Goal: Task Accomplishment & Management: Use online tool/utility

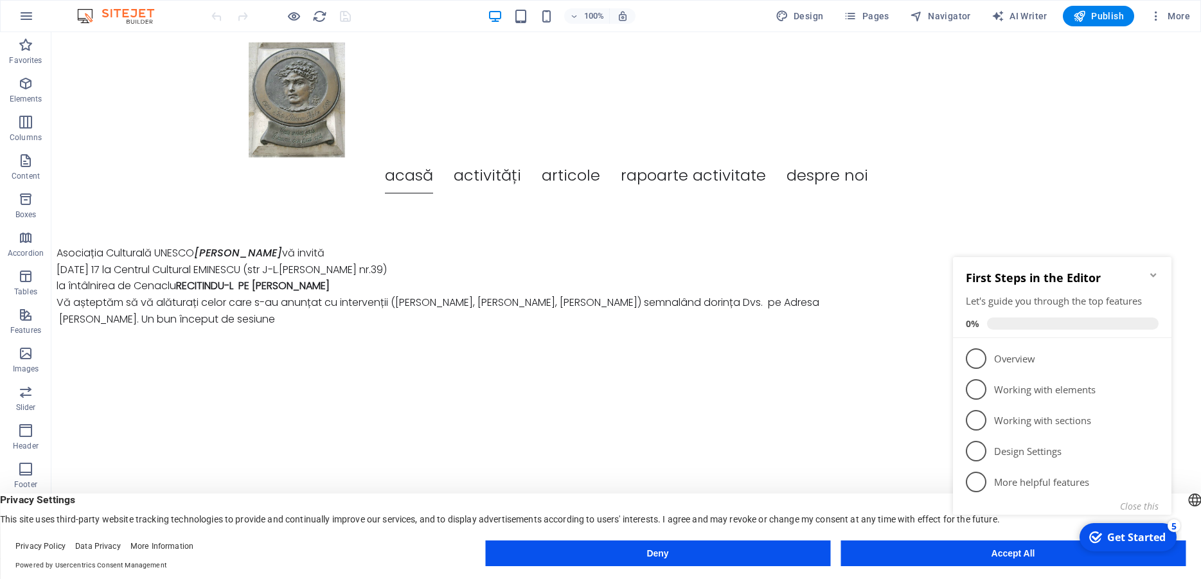
click at [989, 562] on button "Accept All" at bounding box center [1012, 553] width 345 height 26
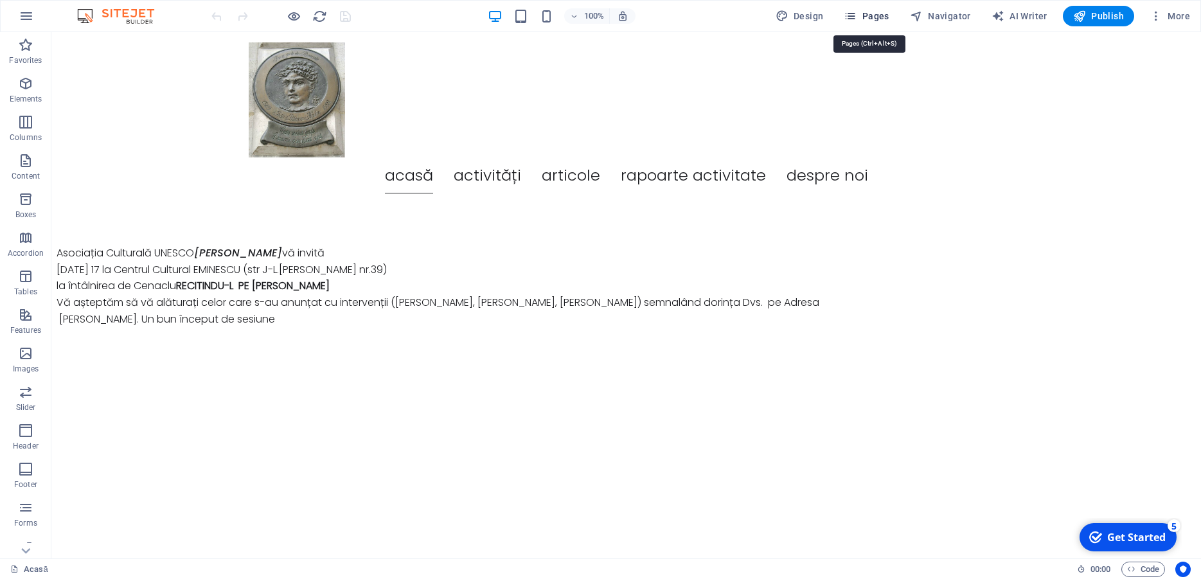
click at [870, 12] on span "Pages" at bounding box center [866, 16] width 45 height 13
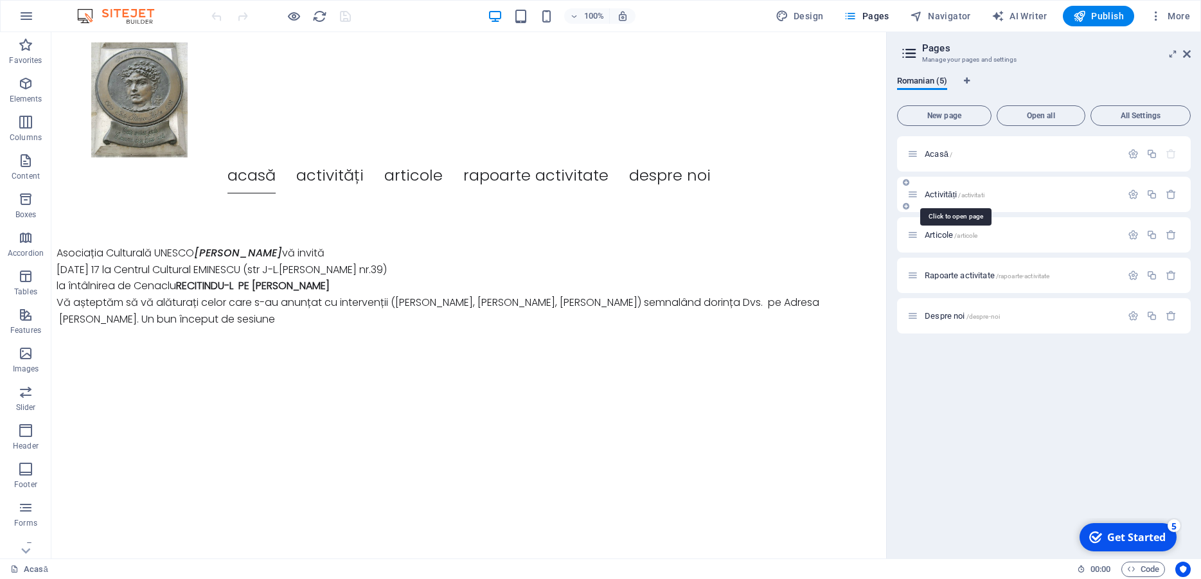
click at [939, 195] on span "Activități /activitati" at bounding box center [955, 195] width 60 height 10
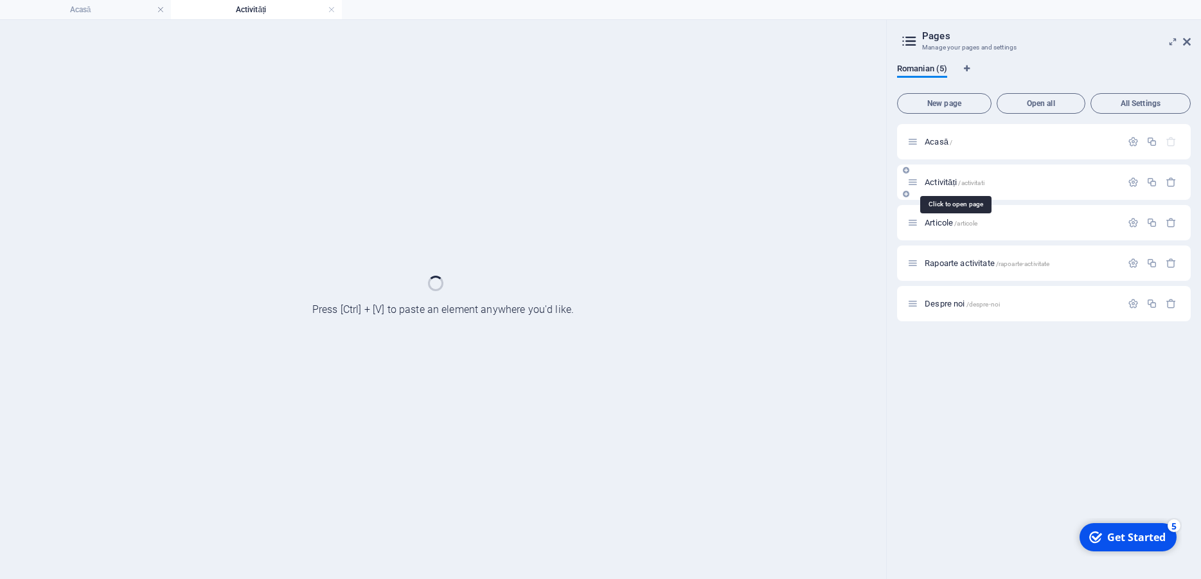
click at [939, 195] on div "Activități /activitati" at bounding box center [1044, 181] width 294 height 35
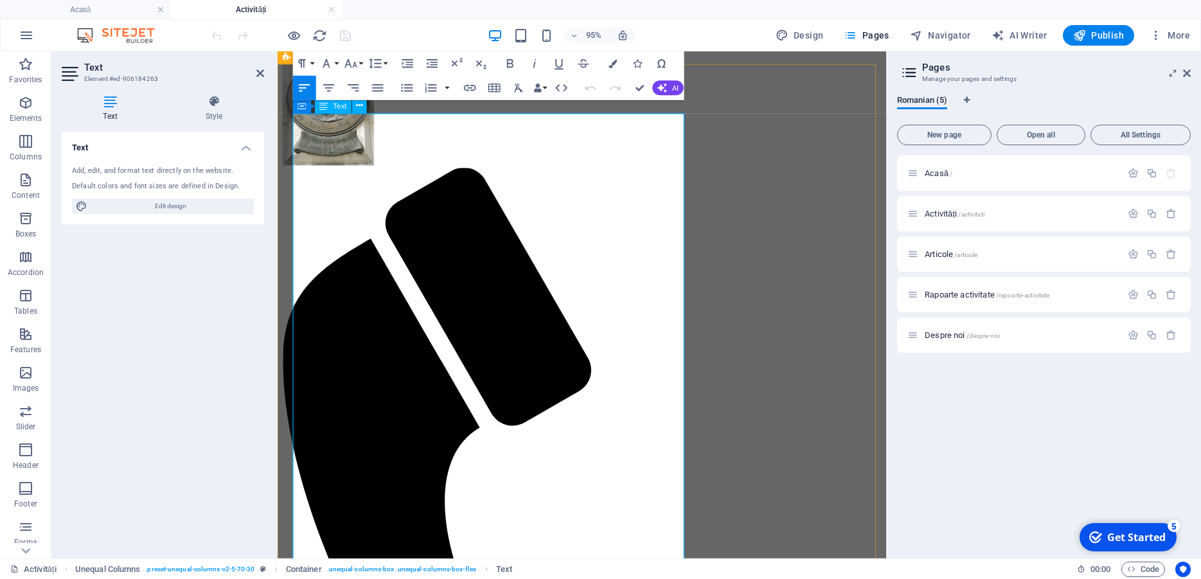
scroll to position [122, 0]
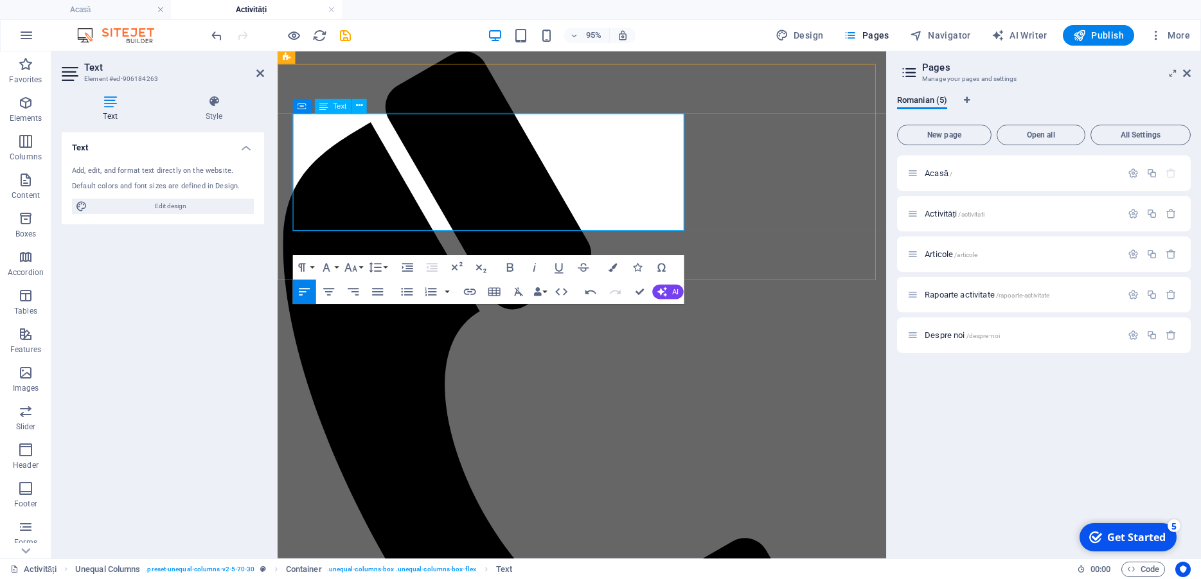
click at [361, 255] on button "Font Size" at bounding box center [353, 267] width 23 height 24
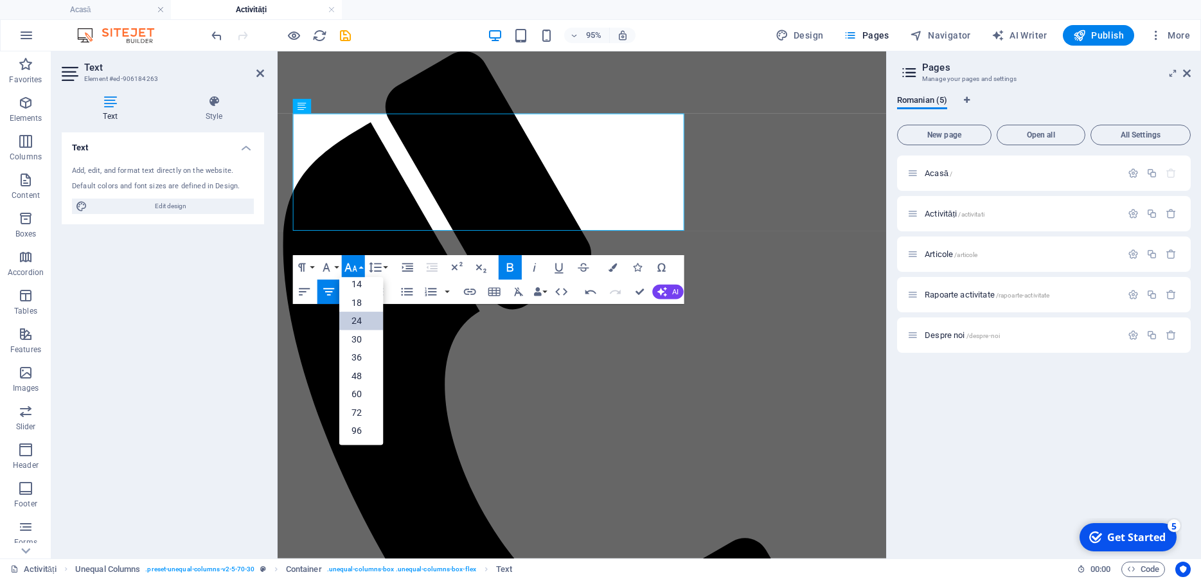
scroll to position [103, 0]
click at [361, 275] on link "14" at bounding box center [361, 284] width 44 height 19
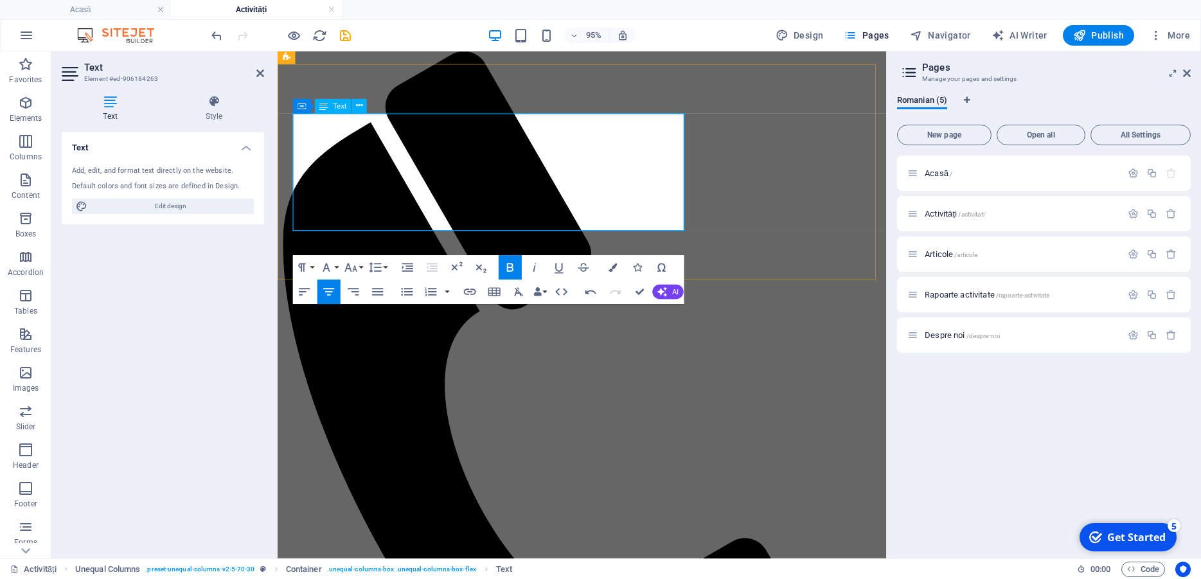
drag, startPoint x: 439, startPoint y: 151, endPoint x: 544, endPoint y: 155, distance: 104.2
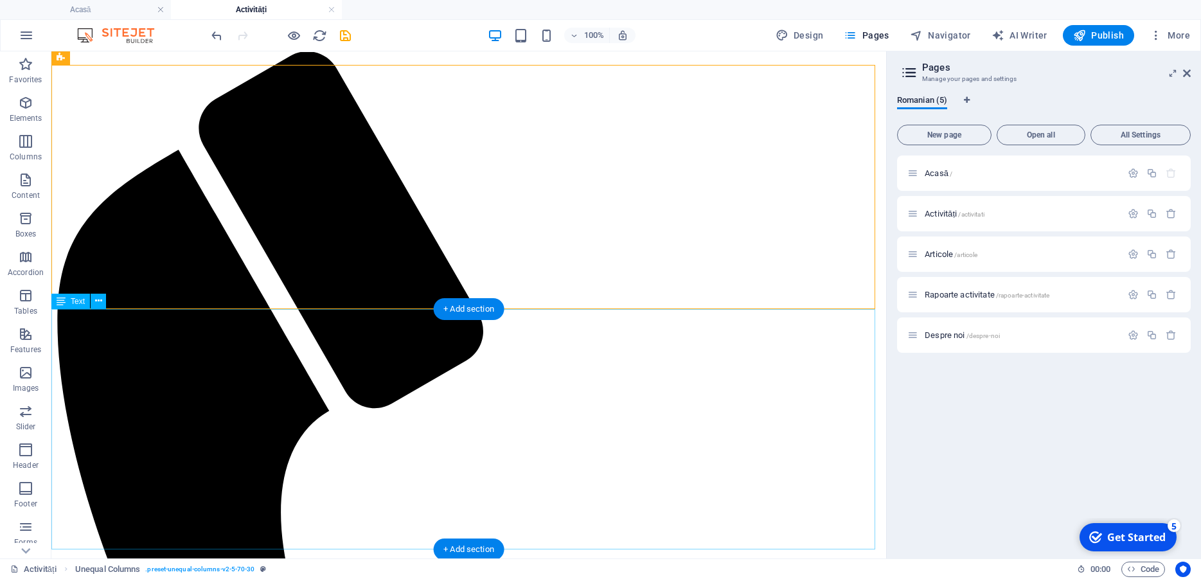
drag, startPoint x: 512, startPoint y: 359, endPoint x: 468, endPoint y: 347, distance: 45.2
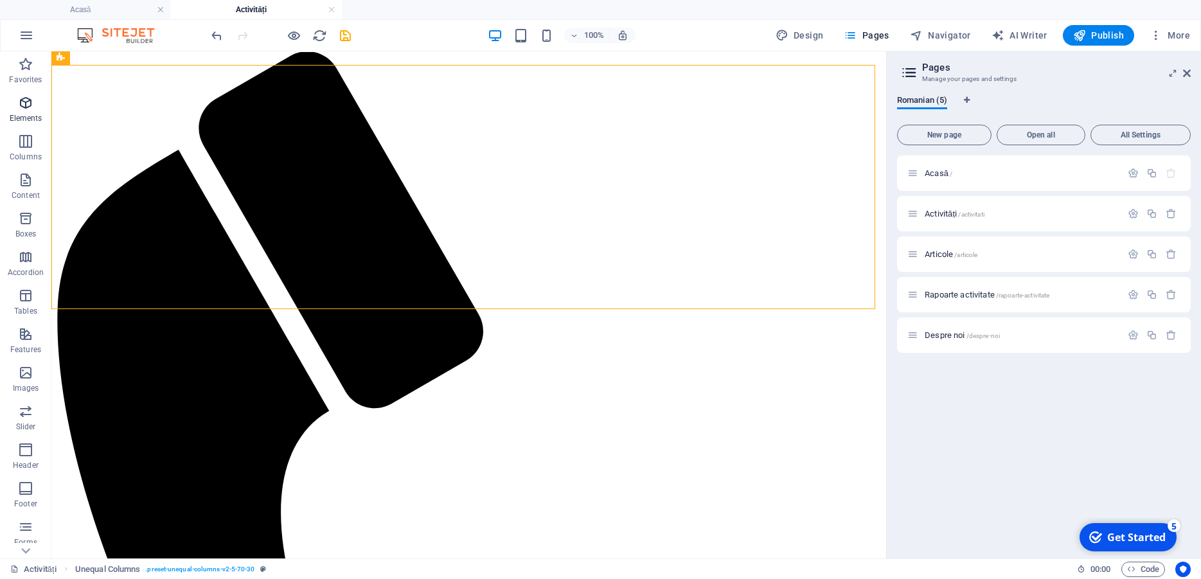
click at [27, 103] on icon "button" at bounding box center [25, 102] width 15 height 15
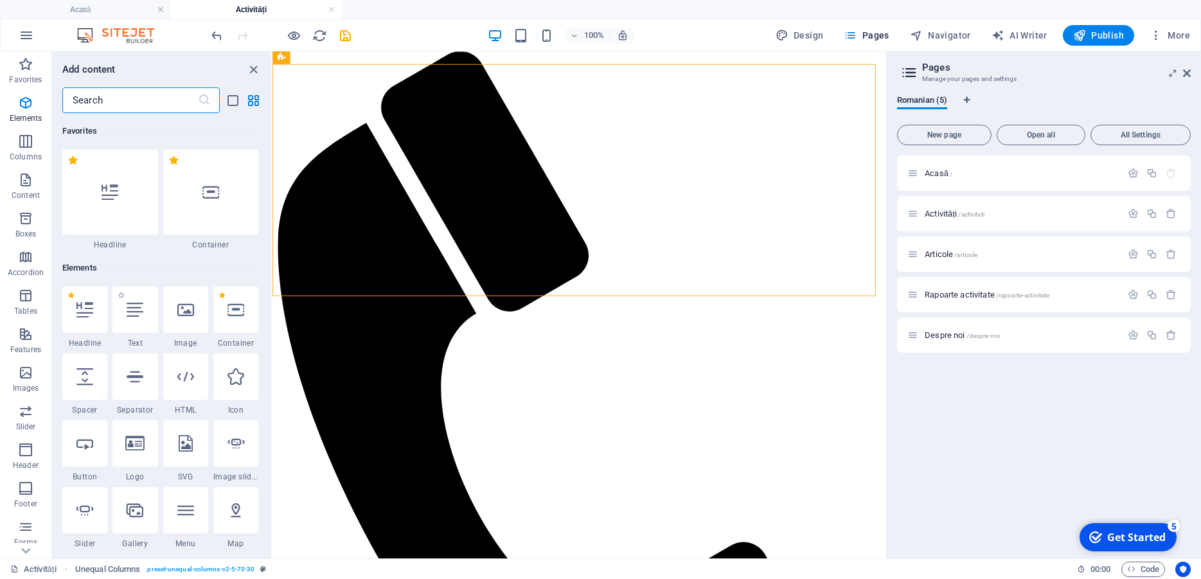
scroll to position [137, 0]
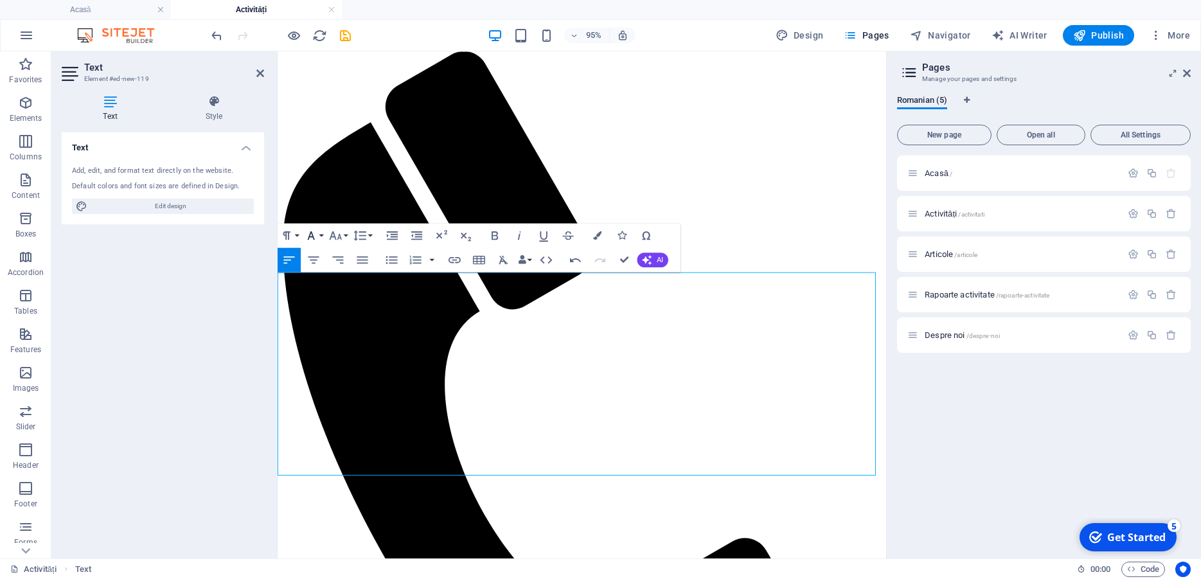
click at [319, 236] on button "Font Family" at bounding box center [313, 236] width 23 height 24
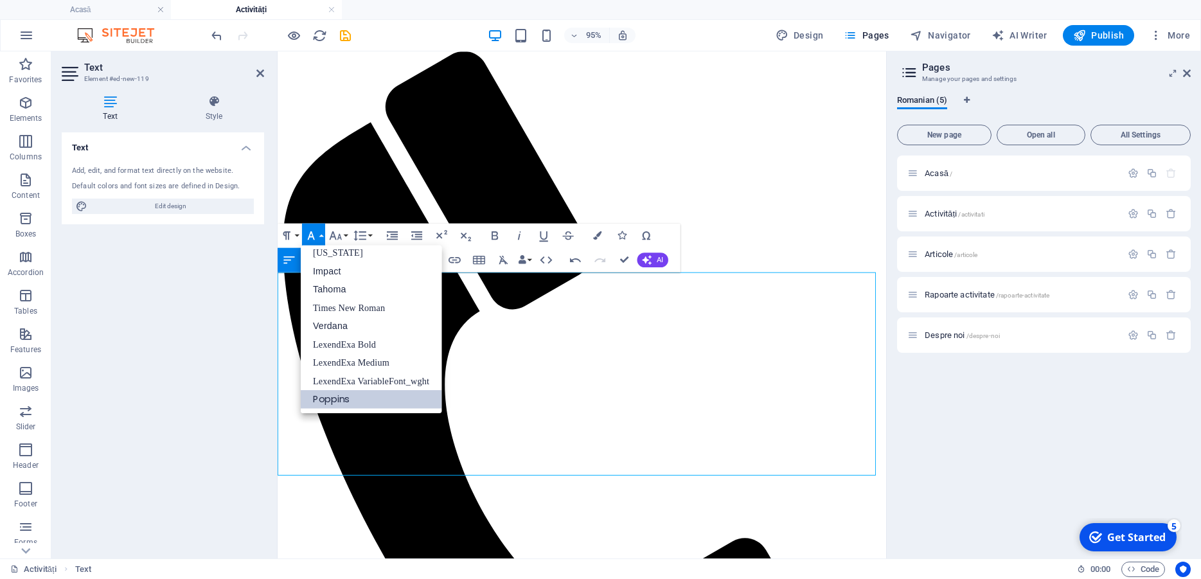
scroll to position [26, 0]
click at [341, 309] on link "Times New Roman" at bounding box center [371, 308] width 141 height 19
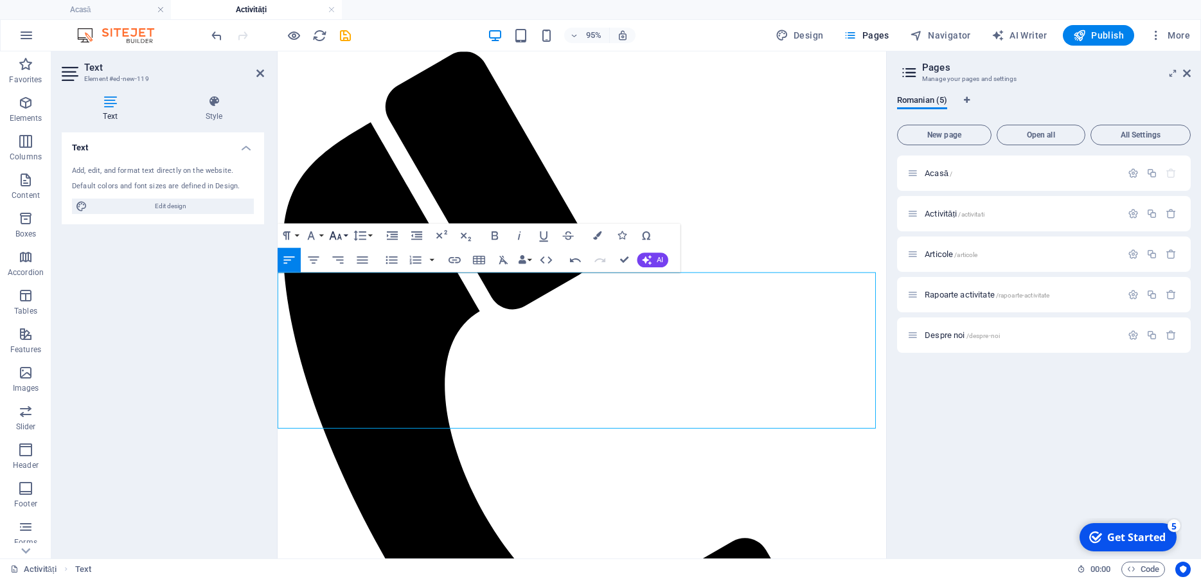
click at [346, 234] on button "Font Size" at bounding box center [337, 236] width 23 height 24
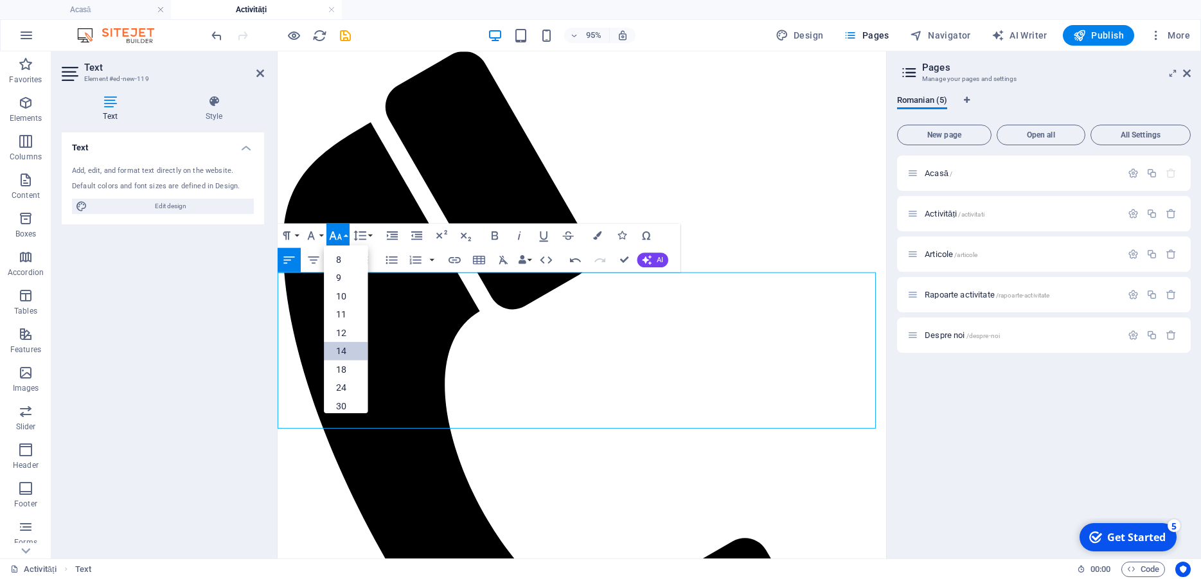
click at [341, 350] on link "14" at bounding box center [346, 351] width 44 height 19
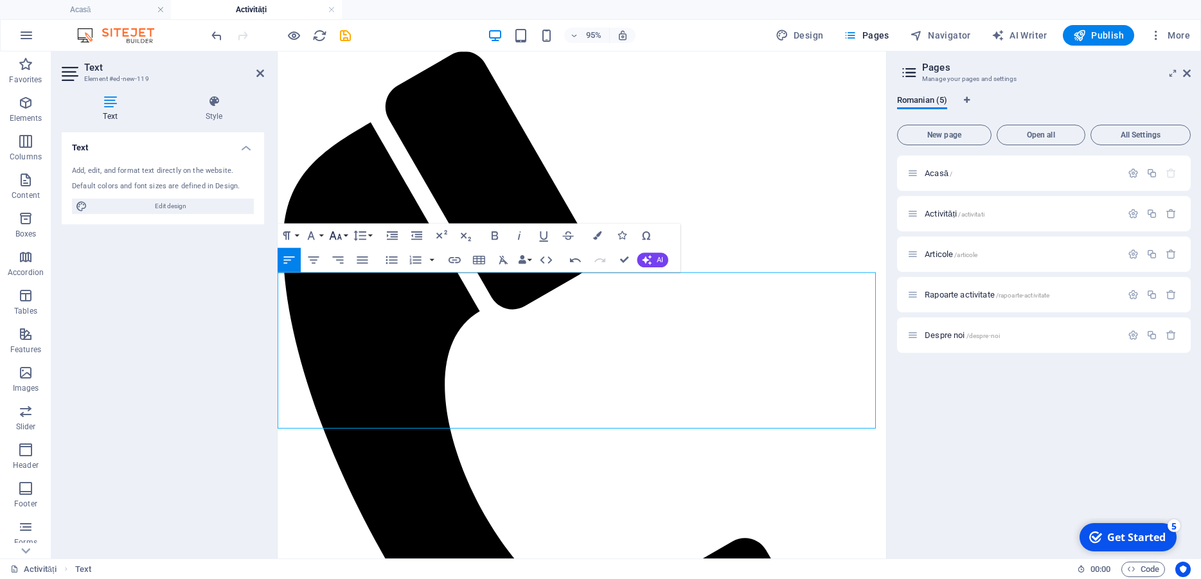
click at [342, 235] on icon "button" at bounding box center [335, 235] width 15 height 15
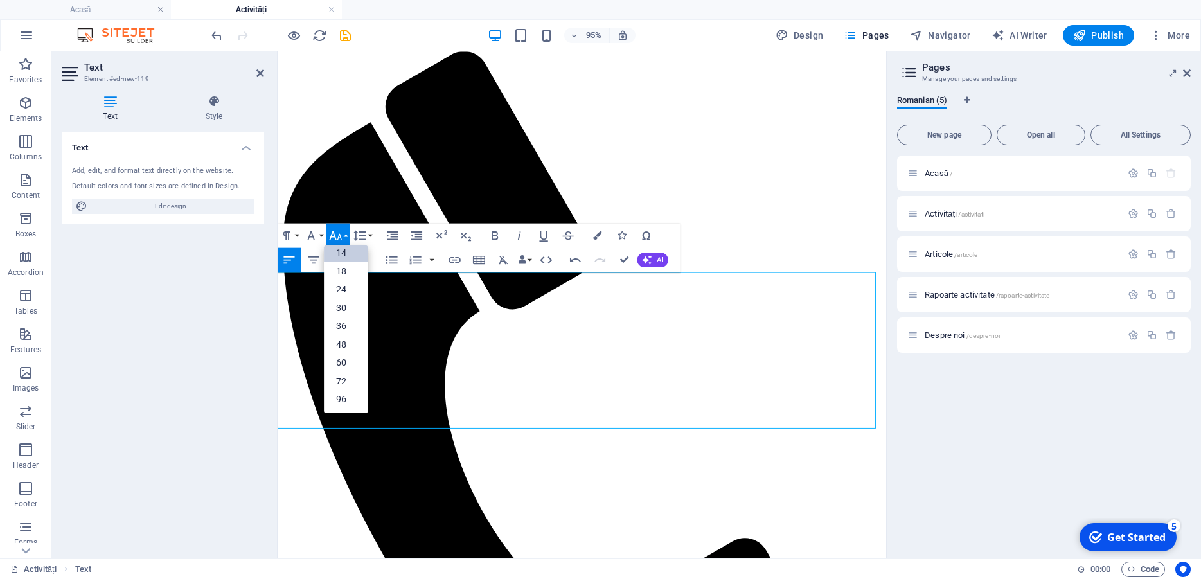
scroll to position [103, 0]
click at [339, 269] on link "18" at bounding box center [346, 271] width 44 height 19
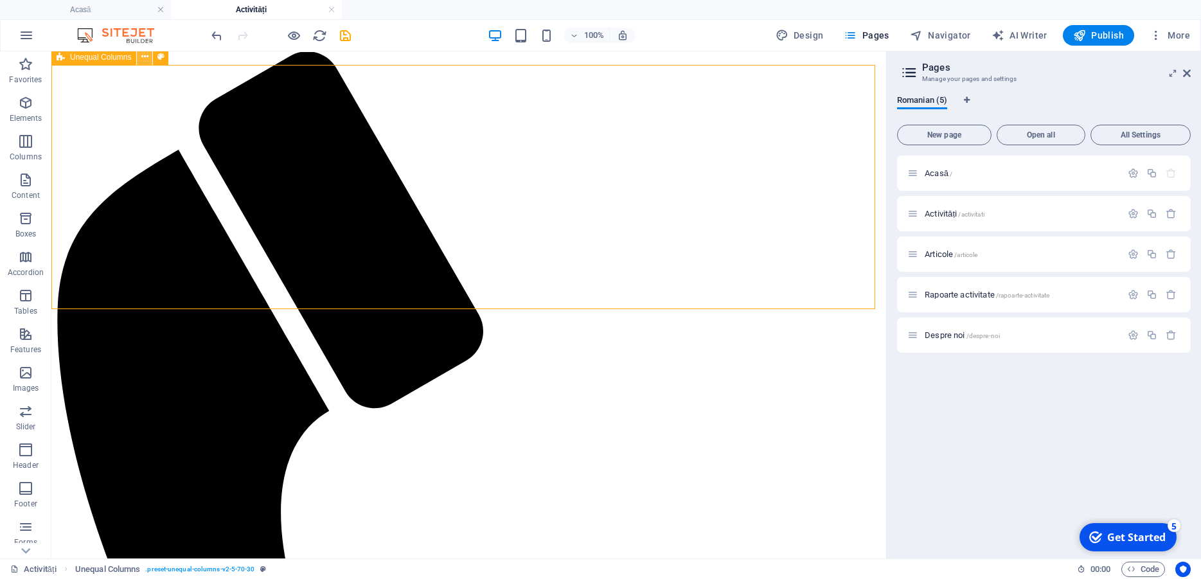
click at [144, 55] on icon at bounding box center [144, 56] width 7 height 13
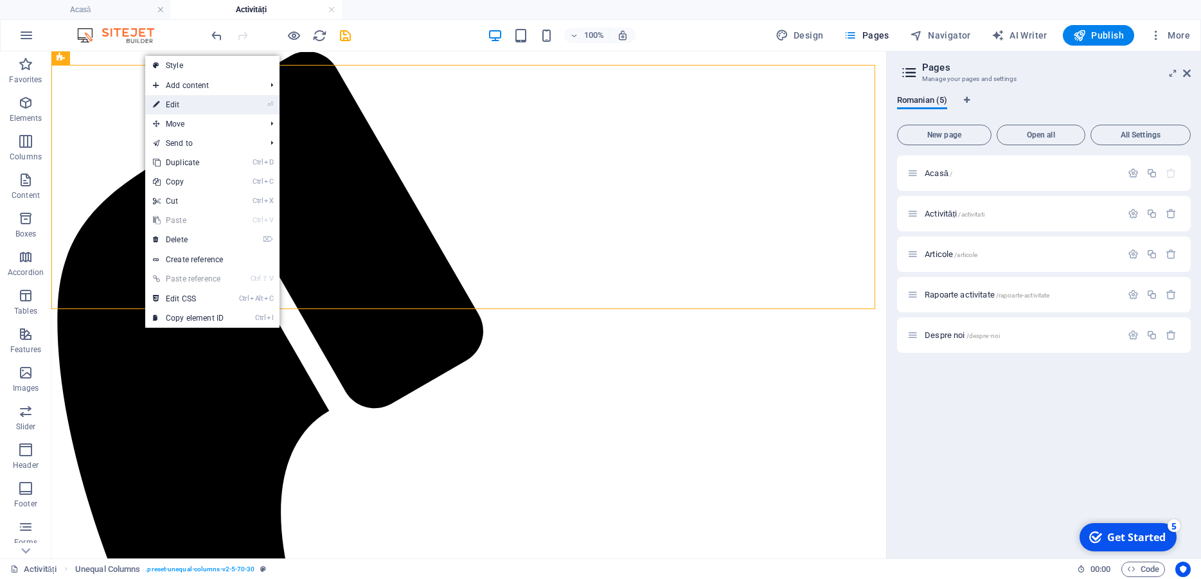
click at [175, 104] on link "⏎ Edit" at bounding box center [188, 104] width 86 height 19
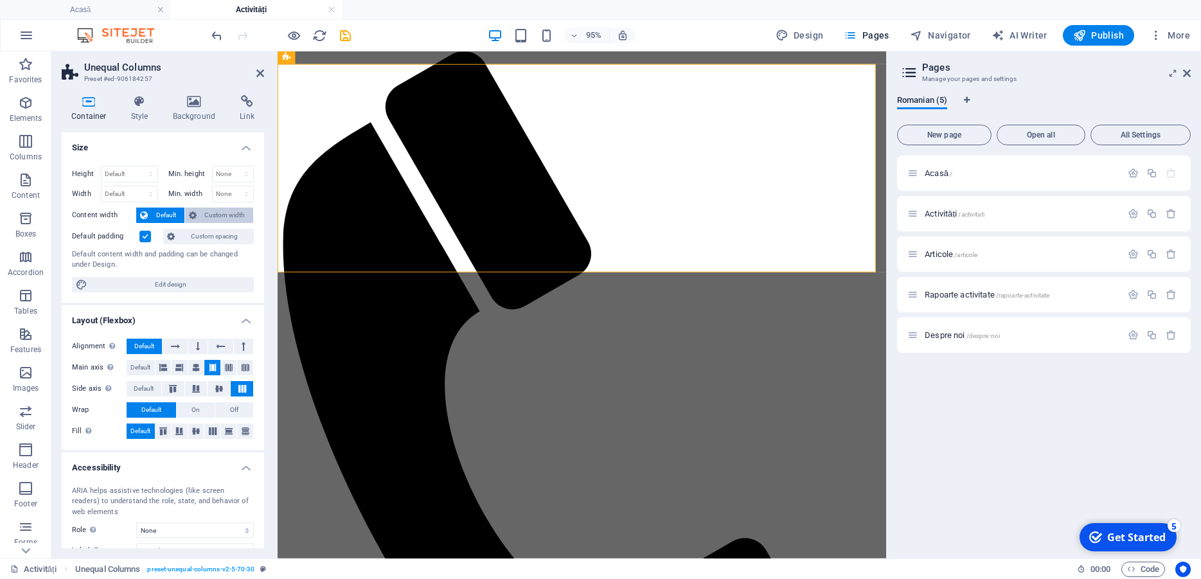
click at [205, 213] on span "Custom width" at bounding box center [224, 215] width 49 height 15
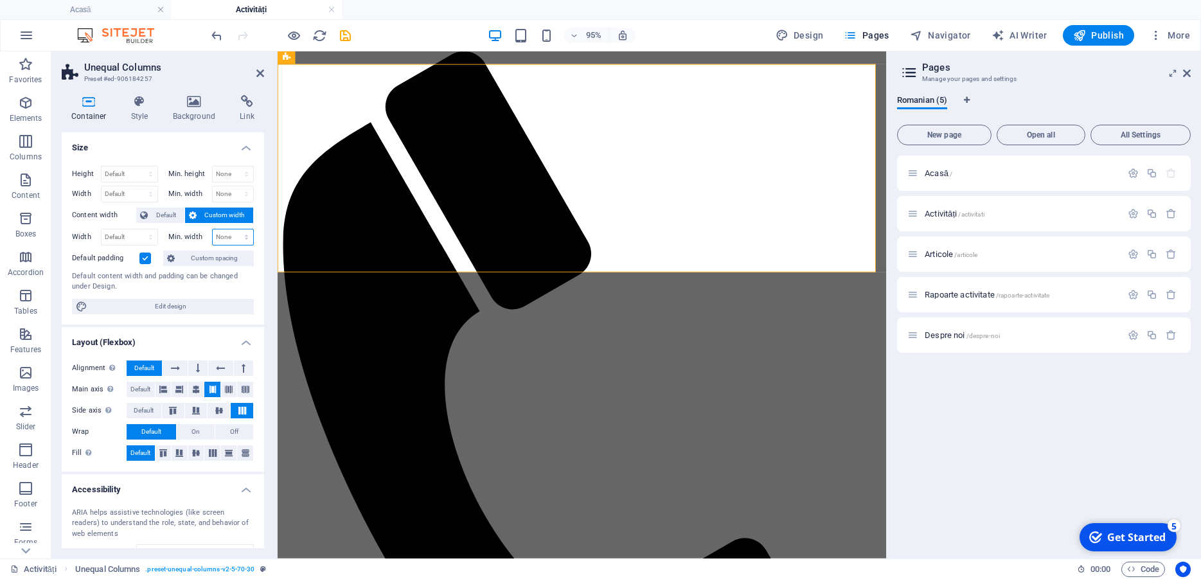
click at [213, 229] on select "None px rem % vh vw" at bounding box center [233, 236] width 41 height 15
select select "px"
click option "px" at bounding box center [0, 0] width 0 height 0
type input "100"
click at [248, 242] on div "Height Default px rem % vh vw Min. height None px rem % vh vw Width Default px …" at bounding box center [163, 239] width 202 height 169
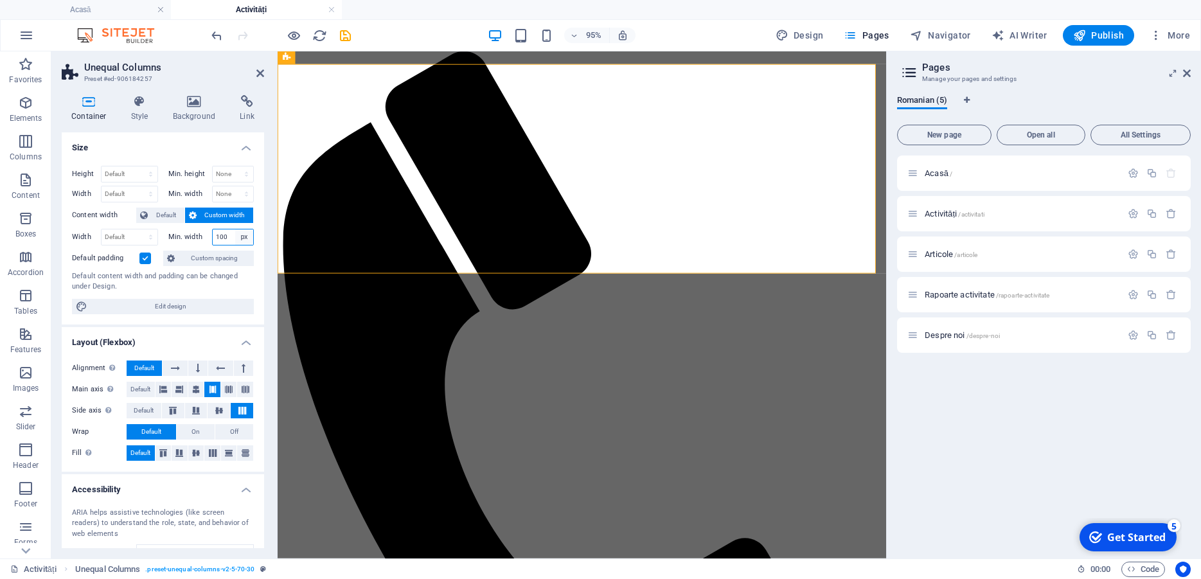
click at [235, 229] on select "None px rem % vh vw" at bounding box center [244, 236] width 18 height 15
select select "sl6rk68adb4"
click option "None" at bounding box center [0, 0] width 0 height 0
select select "DISABLED_OPTION_VALUE"
click at [102, 229] on select "Default px rem % em vh vw" at bounding box center [130, 236] width 56 height 15
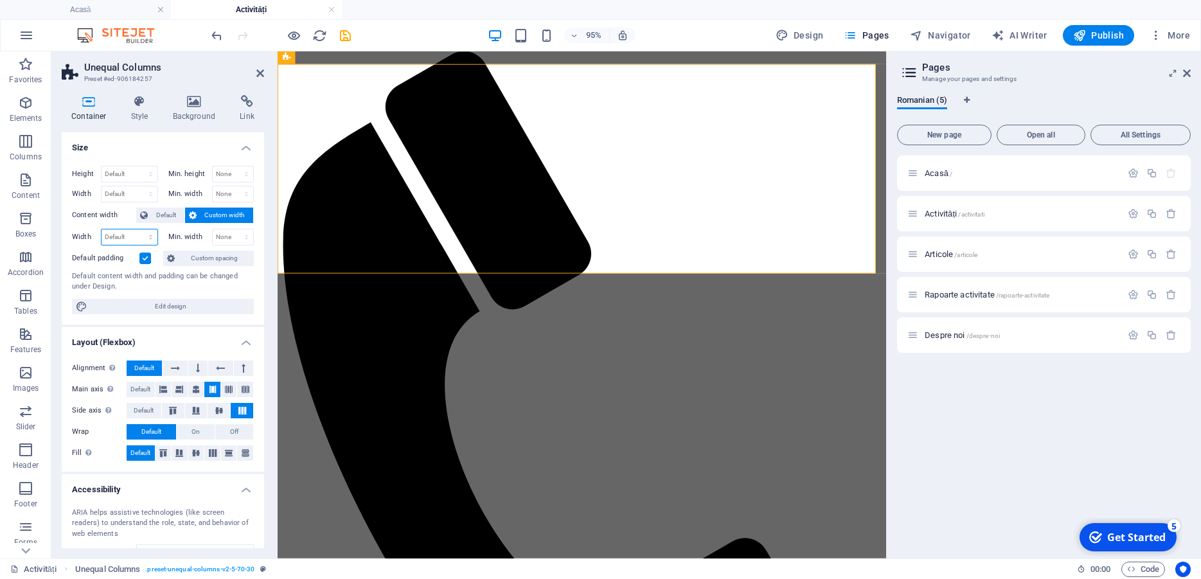
select select "px"
click option "px" at bounding box center [0, 0] width 0 height 0
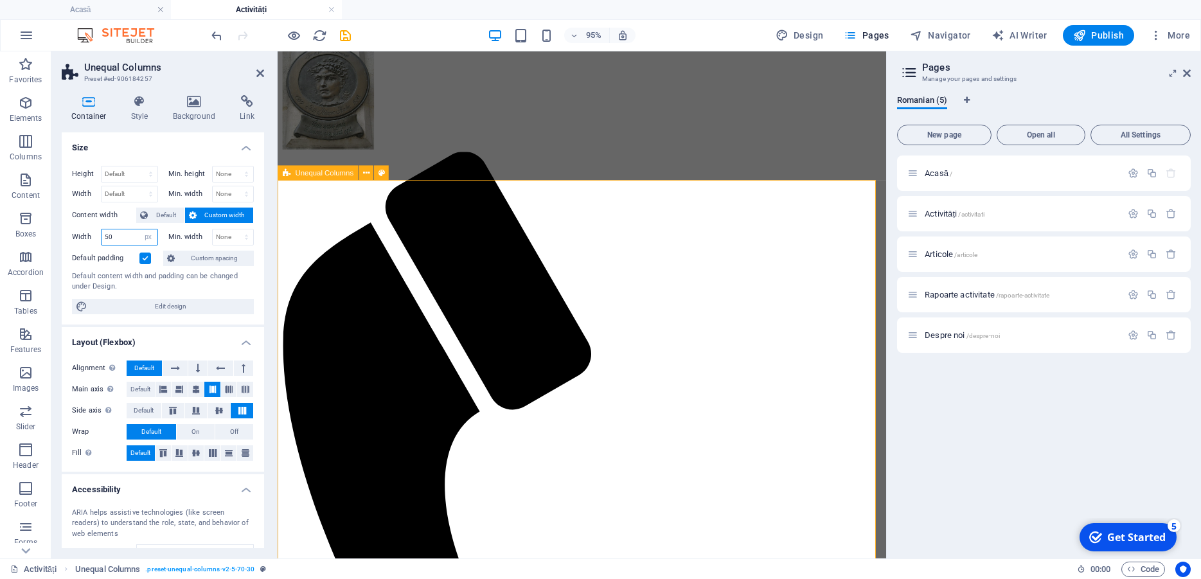
scroll to position [0, 0]
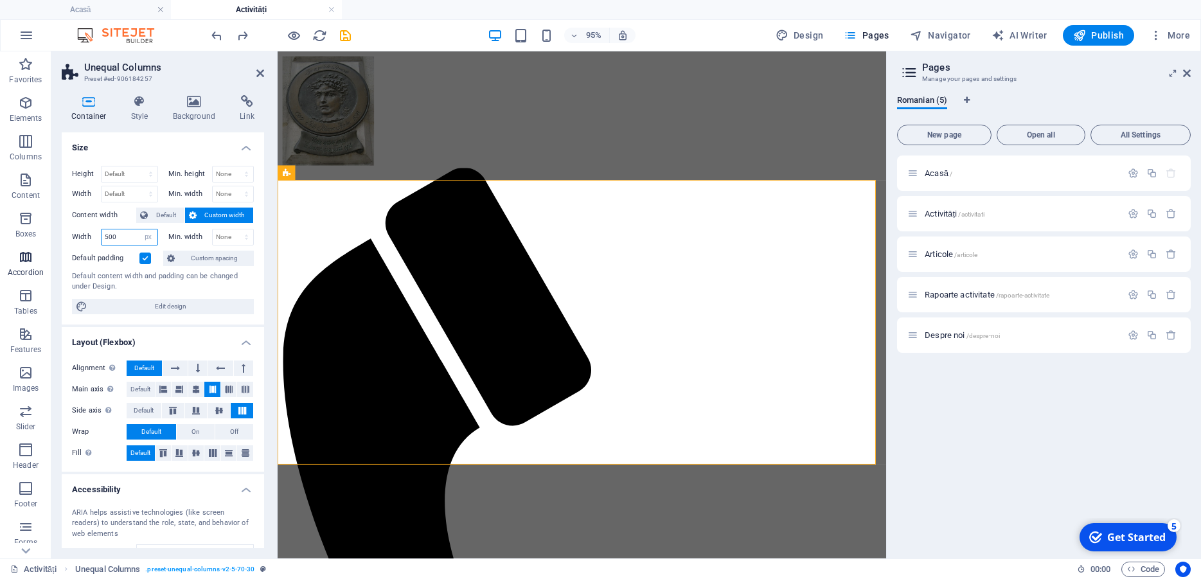
type input "1012"
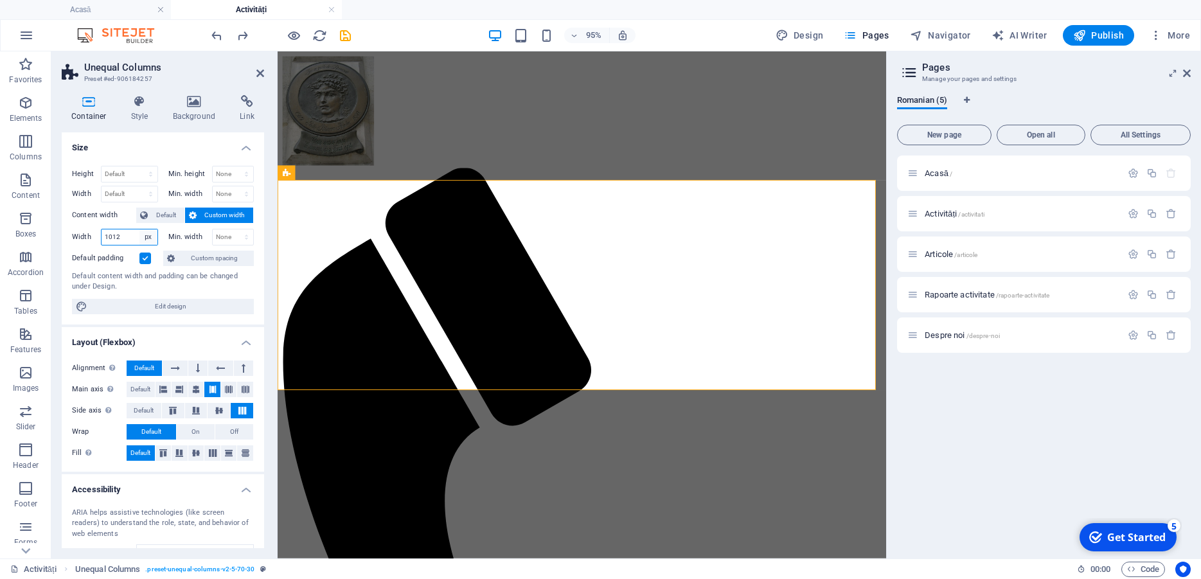
click at [139, 229] on select "Default px rem % em vh vw" at bounding box center [148, 236] width 18 height 15
select select "rpodldmcojg"
click option "Default" at bounding box center [0, 0] width 0 height 0
select select "DISABLED_OPTION_VALUE"
click at [102, 166] on select "Default px rem % vh vw" at bounding box center [130, 173] width 56 height 15
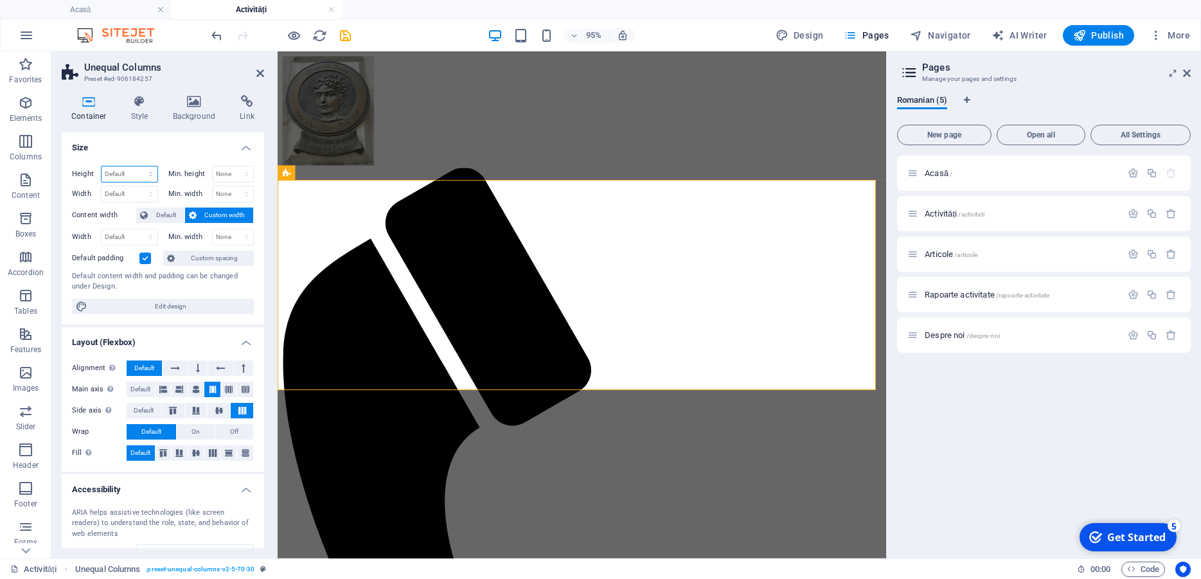
select select "px"
click option "px" at bounding box center [0, 0] width 0 height 0
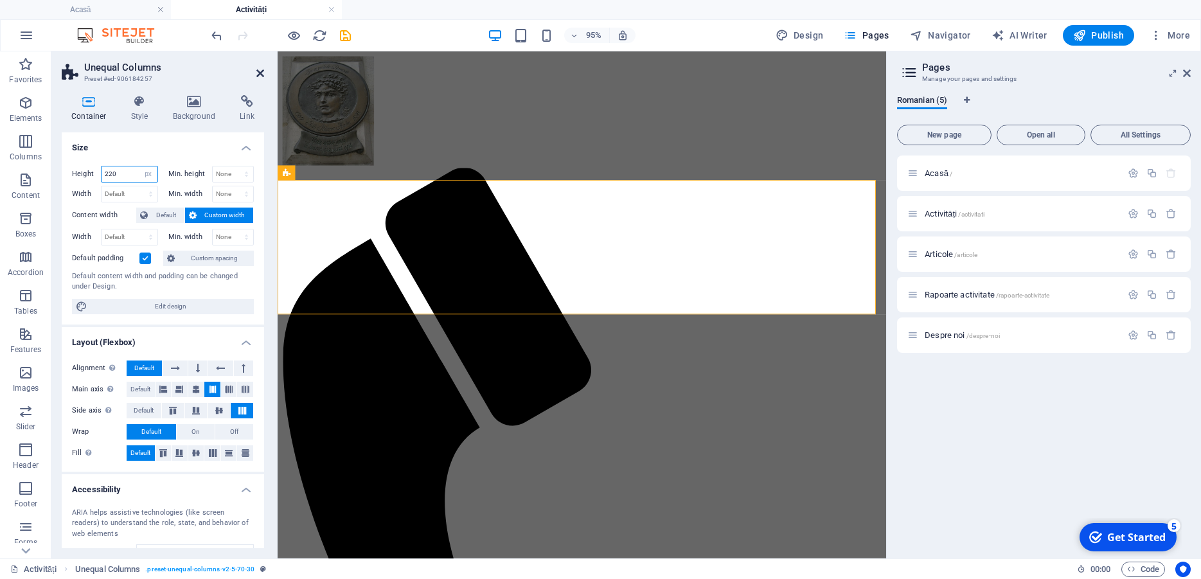
type input "220"
click at [258, 74] on icon at bounding box center [260, 73] width 8 height 10
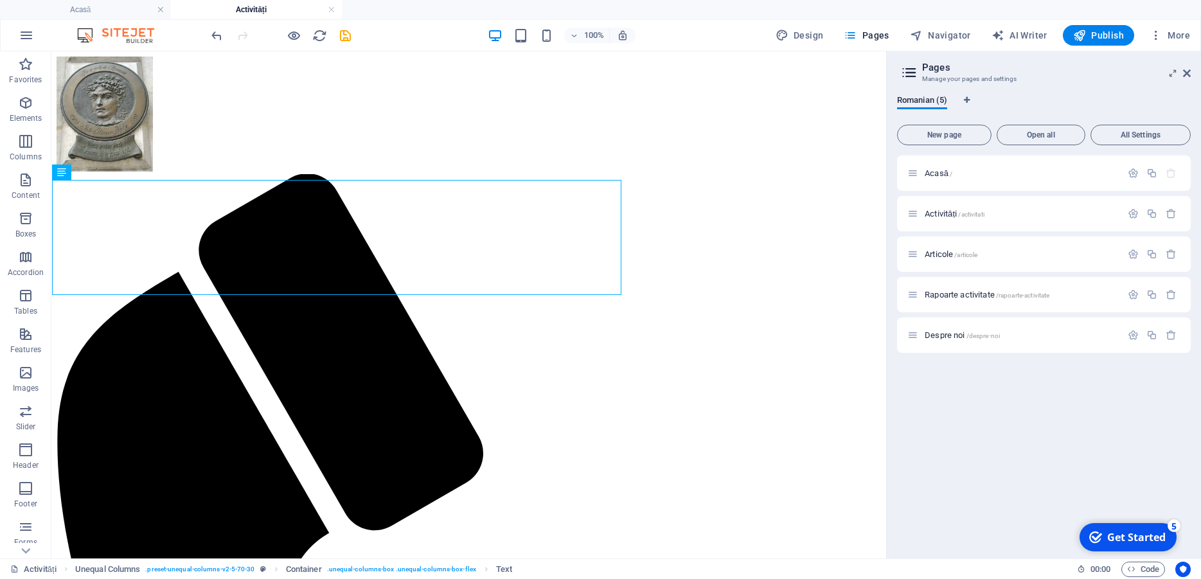
click at [348, 34] on icon "save" at bounding box center [345, 35] width 15 height 15
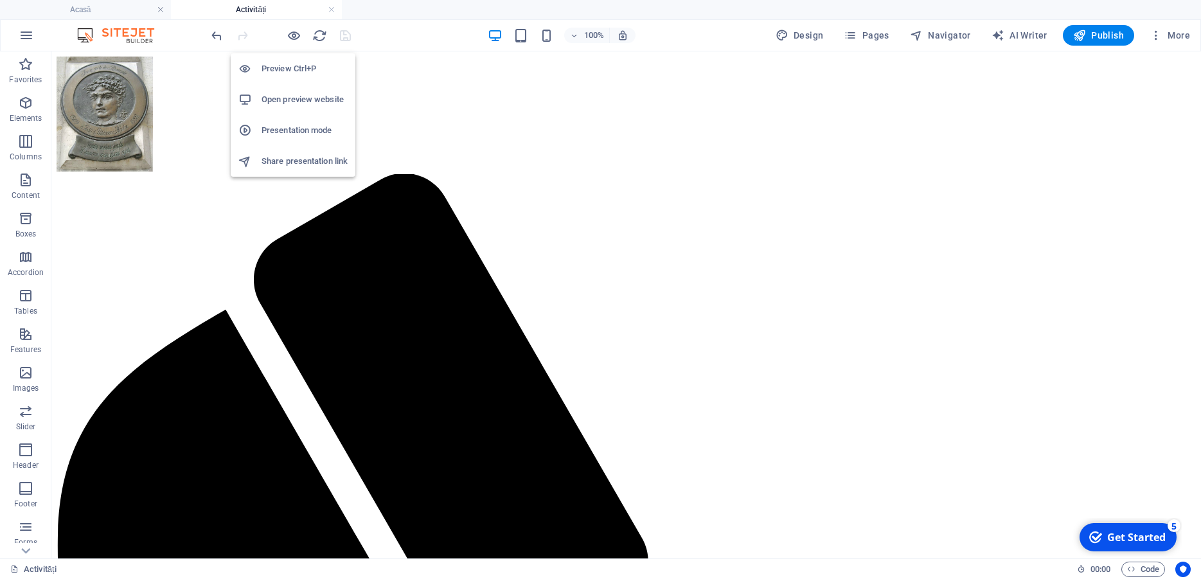
click at [299, 65] on h6 "Preview Ctrl+P" at bounding box center [305, 68] width 86 height 15
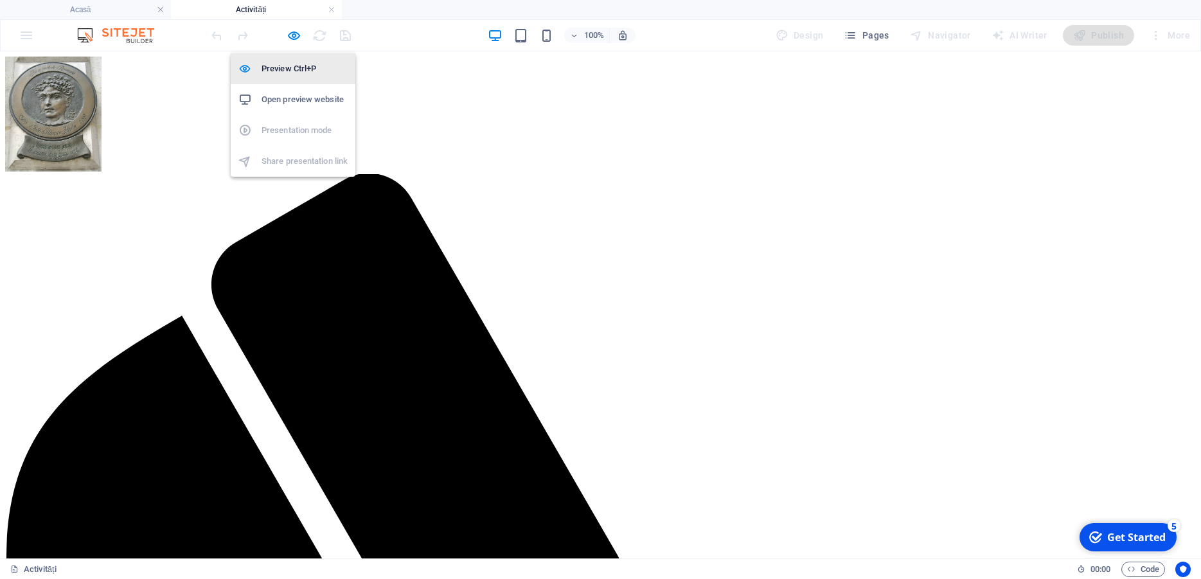
click at [299, 73] on h6 "Preview Ctrl+P" at bounding box center [305, 68] width 86 height 15
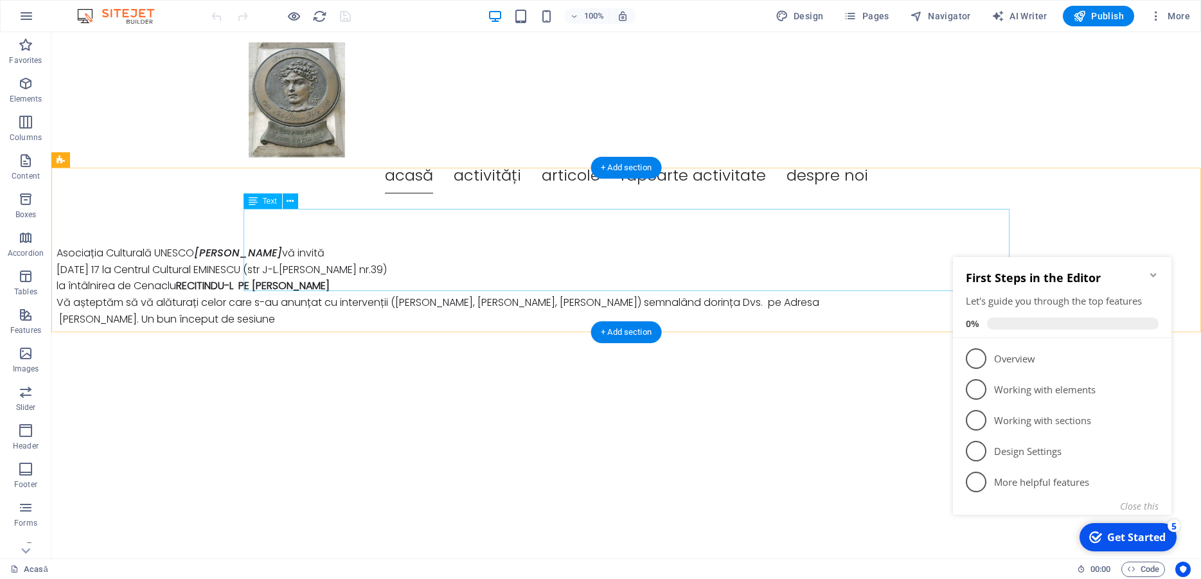
click at [405, 245] on div "Asociația Culturală UNESCO Iulia Hasdeu vă invită Joi 4 septembrie ora 17 la Ce…" at bounding box center [440, 286] width 766 height 82
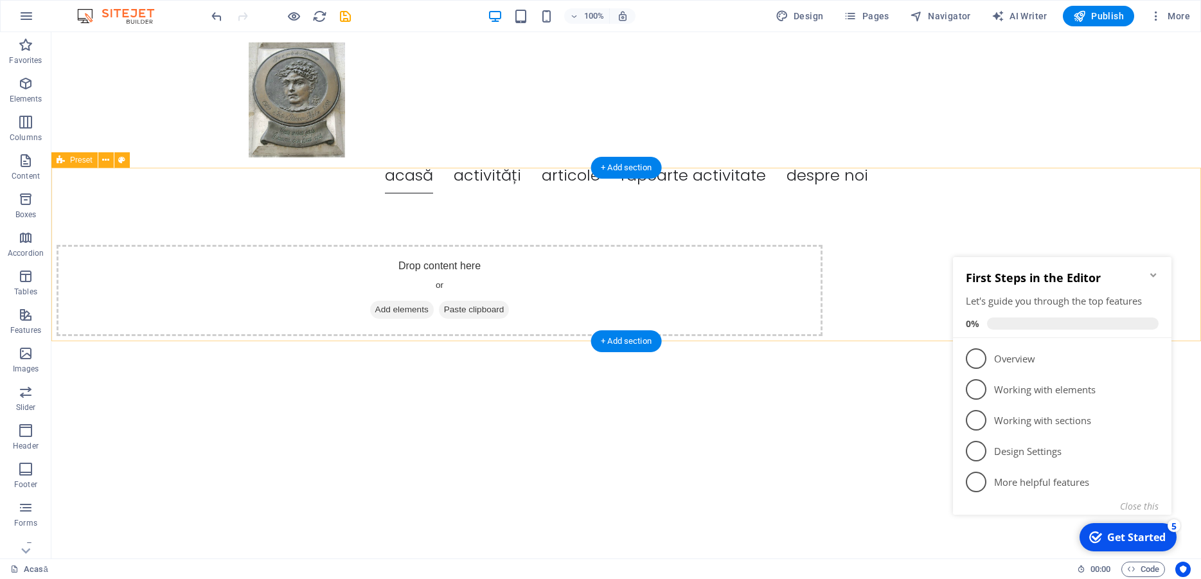
click at [434, 301] on span "Add elements" at bounding box center [402, 310] width 64 height 18
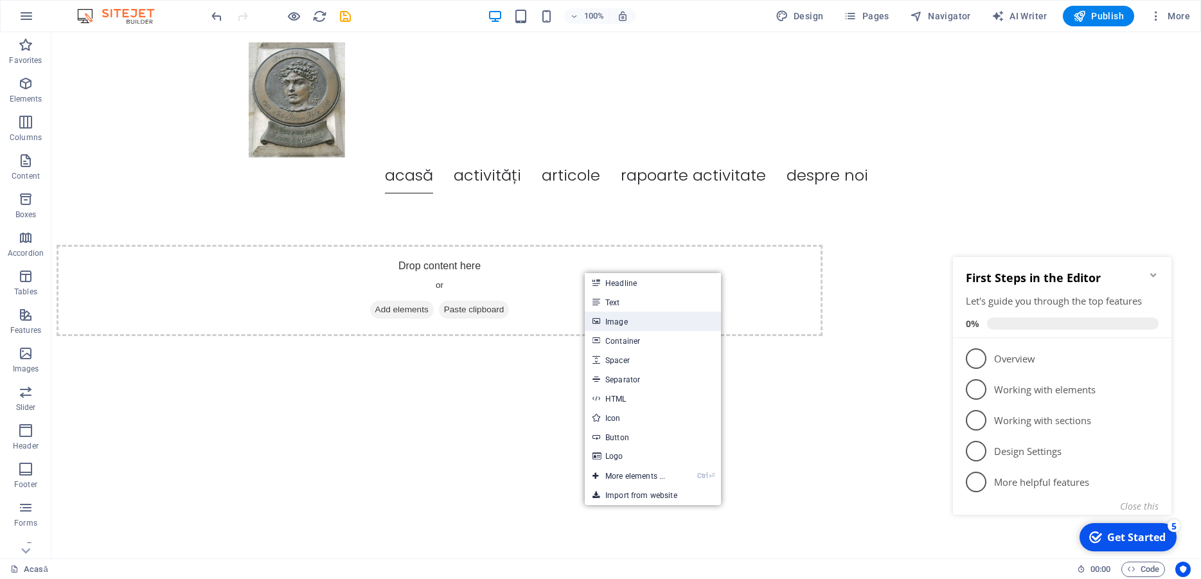
click at [626, 324] on link "Image" at bounding box center [653, 321] width 136 height 19
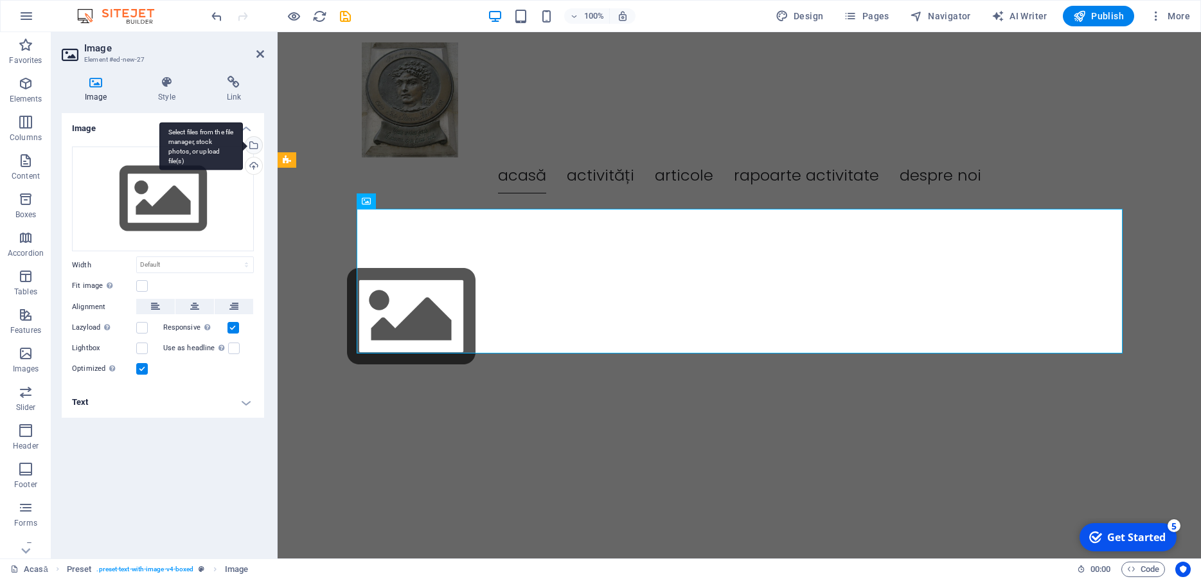
click at [243, 145] on div "Select files from the file manager, stock photos, or upload file(s)" at bounding box center [201, 146] width 84 height 48
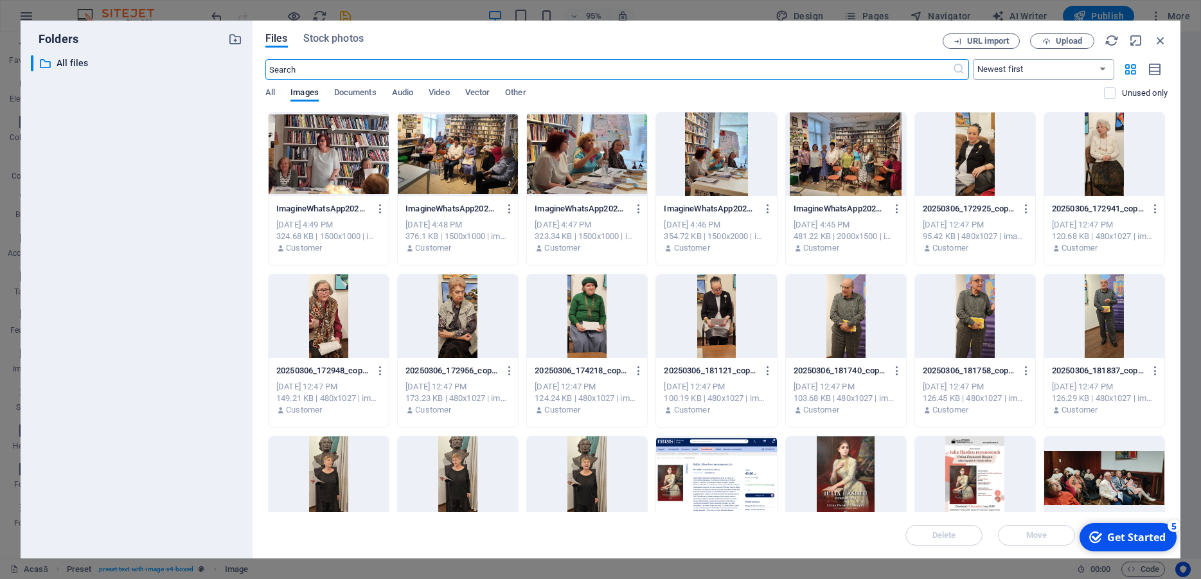
click at [973, 59] on select "Newest first Oldest first Name (A-Z) Name (Z-A) Size (0-9) Size (9-0) Resolutio…" at bounding box center [1043, 69] width 141 height 21
select select "oldest_first"
click option "Oldest first" at bounding box center [0, 0] width 0 height 0
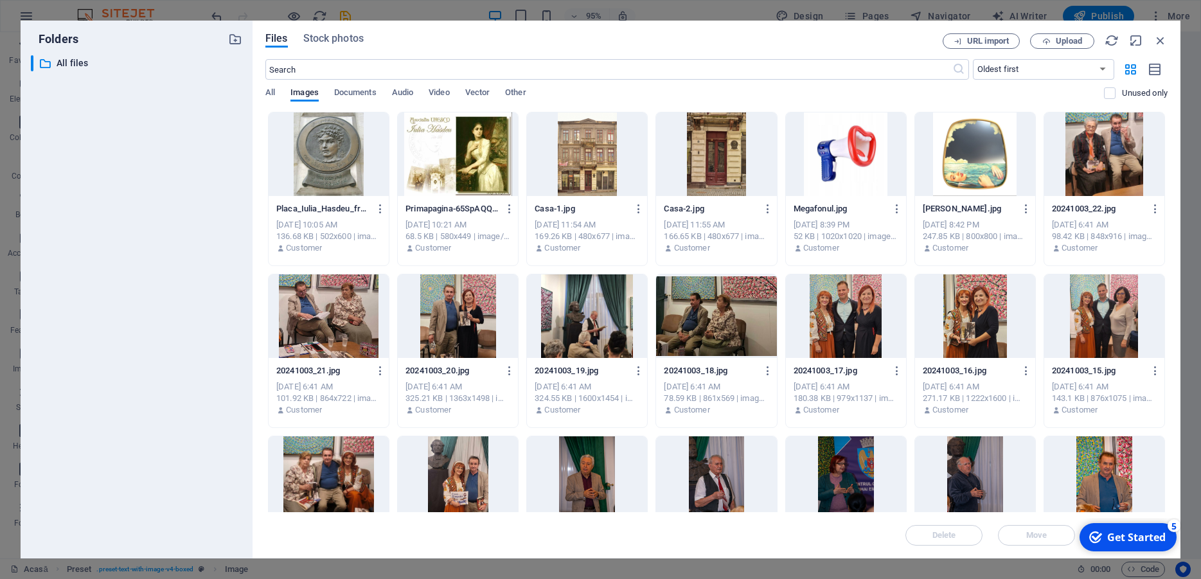
click at [440, 150] on div at bounding box center [458, 154] width 120 height 84
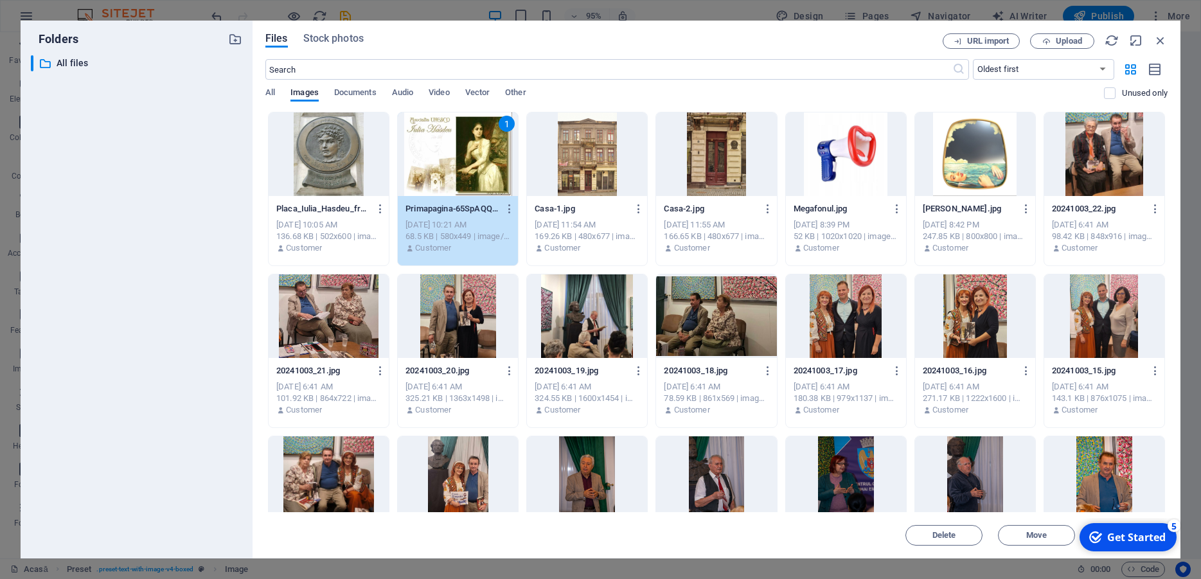
click at [440, 150] on div "1" at bounding box center [458, 154] width 120 height 84
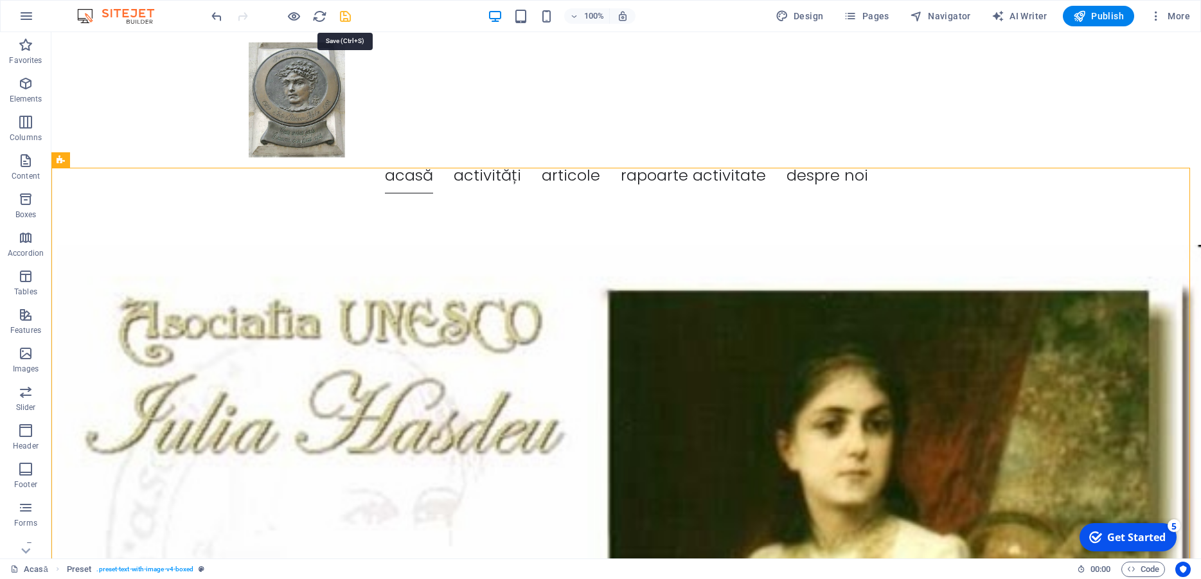
click at [343, 16] on icon "save" at bounding box center [345, 16] width 15 height 15
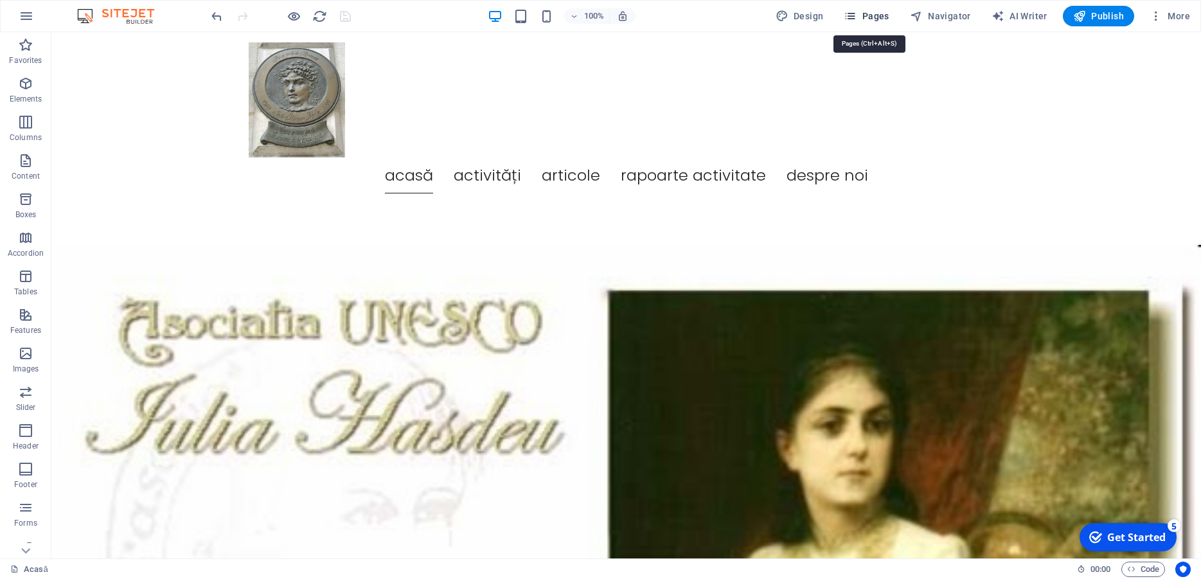
click at [869, 12] on span "Pages" at bounding box center [866, 16] width 45 height 13
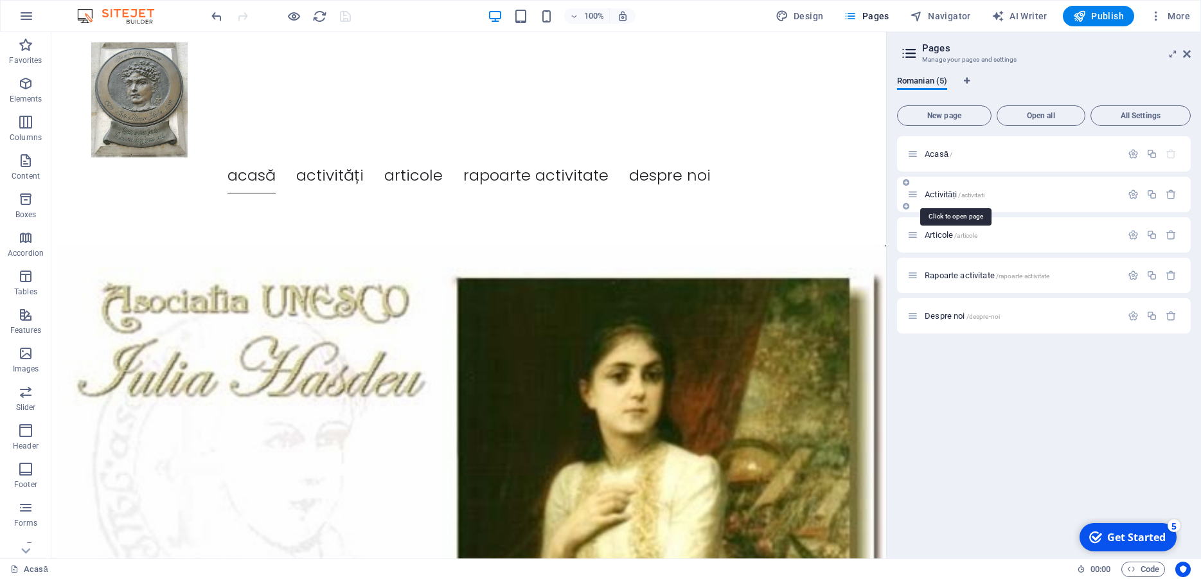
click at [939, 192] on span "Activități /activitati" at bounding box center [955, 195] width 60 height 10
click at [939, 192] on div "Activități /activitati" at bounding box center [1044, 194] width 294 height 35
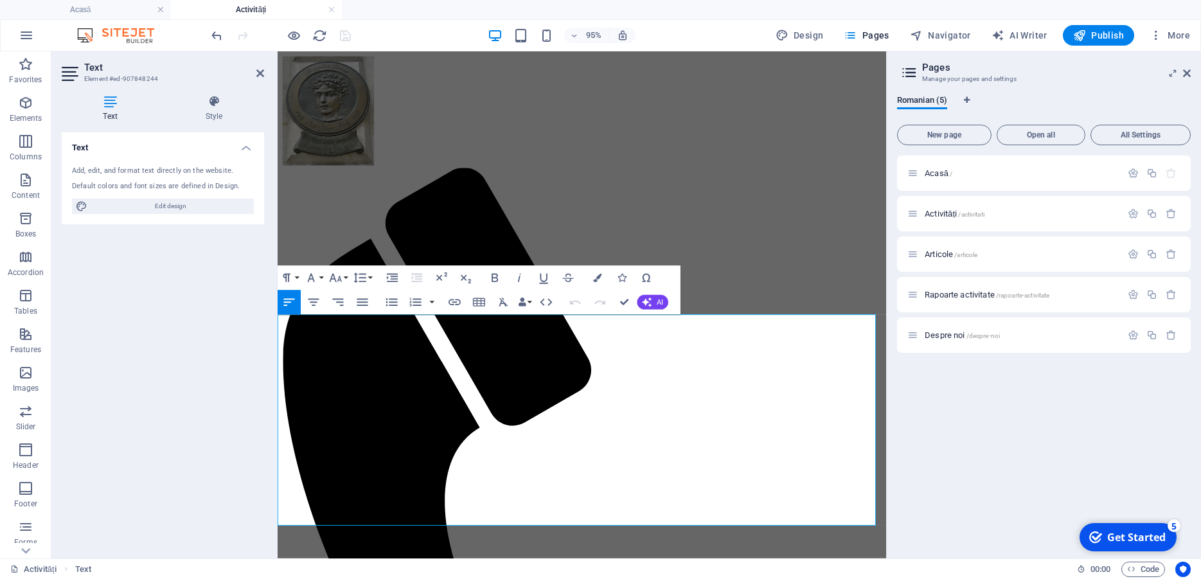
drag, startPoint x: 278, startPoint y: 339, endPoint x: 453, endPoint y: 380, distance: 180.2
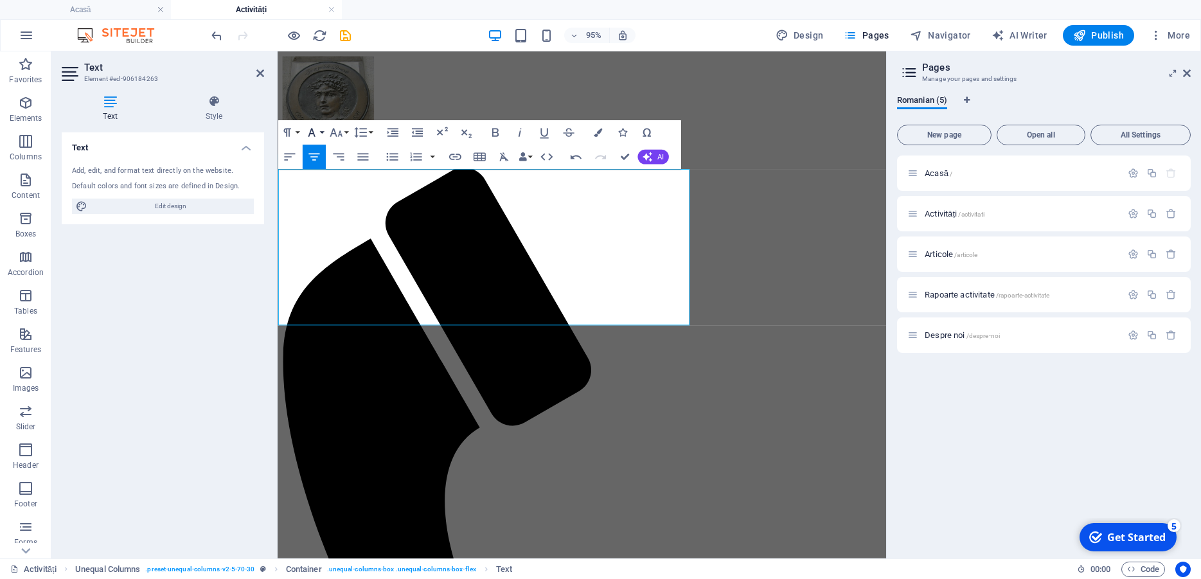
click at [324, 130] on button "Font Family" at bounding box center [314, 133] width 23 height 24
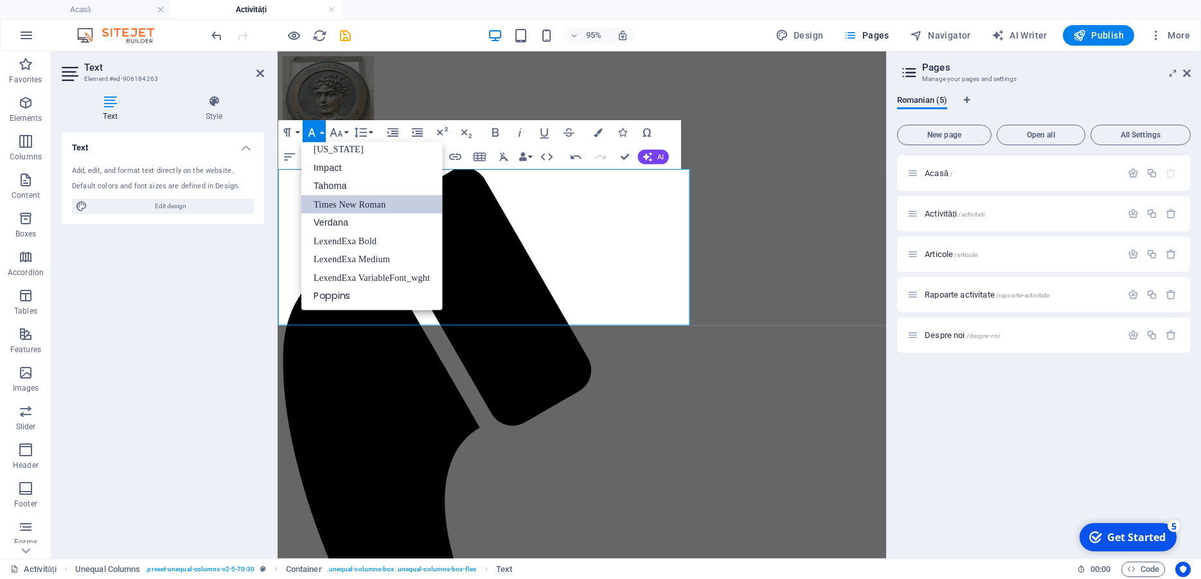
scroll to position [26, 0]
click at [345, 205] on link "Times New Roman" at bounding box center [371, 204] width 141 height 19
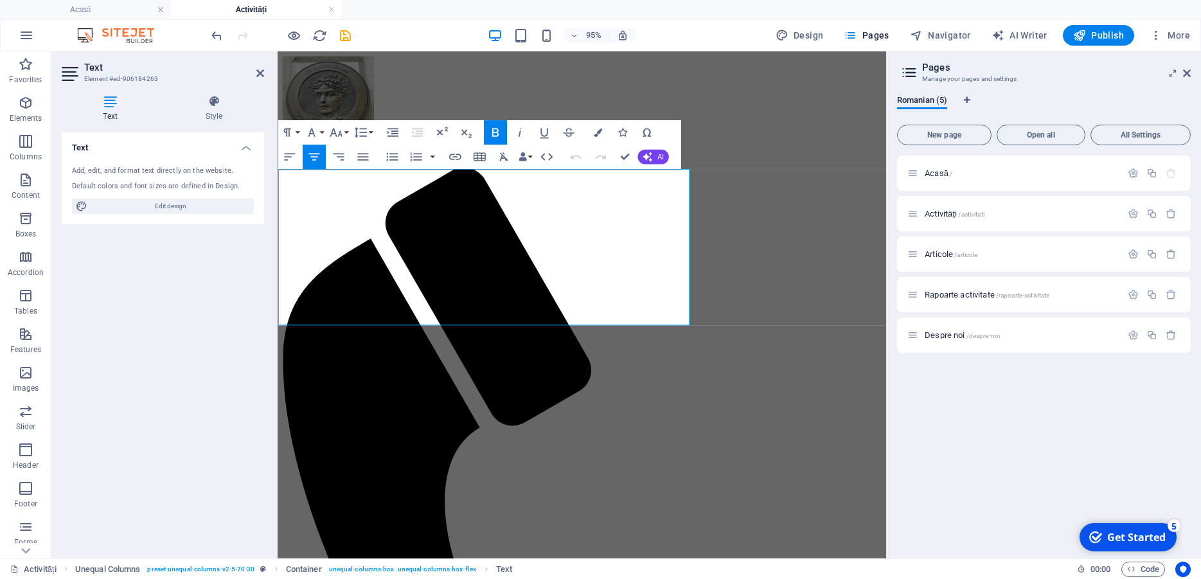
click at [238, 301] on div "Text Add, edit, and format text directly on the website. Default colors and fon…" at bounding box center [163, 340] width 202 height 416
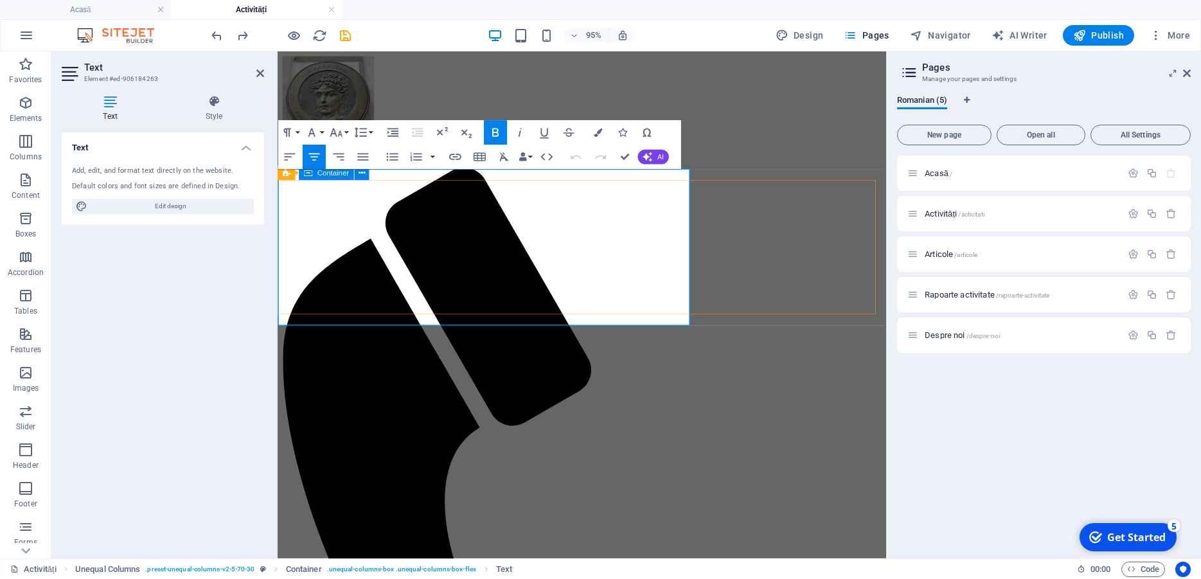
drag, startPoint x: 280, startPoint y: 300, endPoint x: 745, endPoint y: 341, distance: 467.7
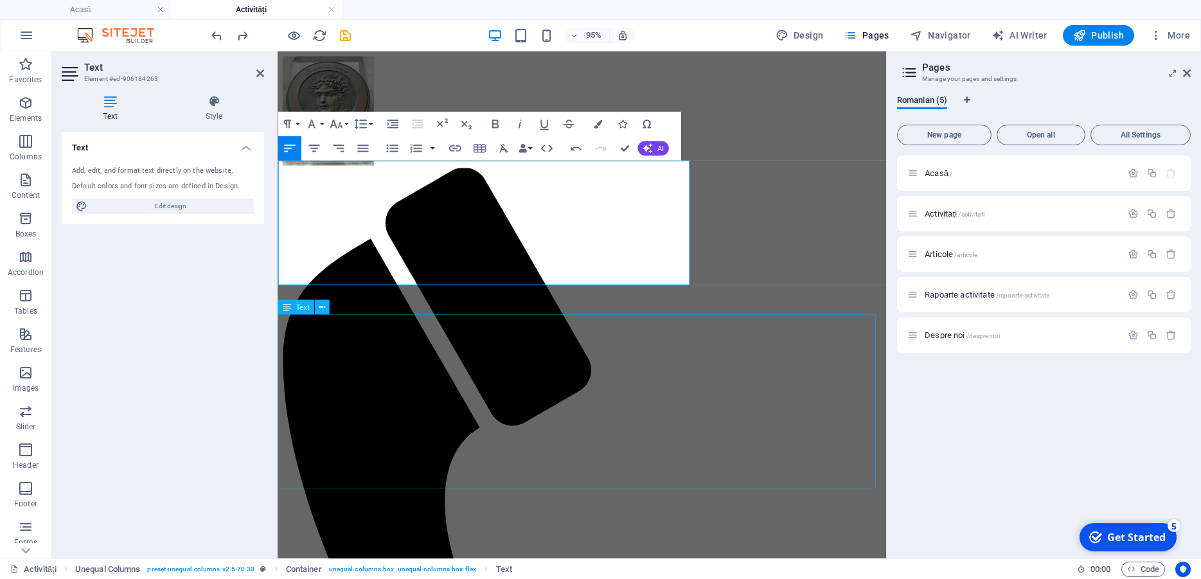
scroll to position [33, 0]
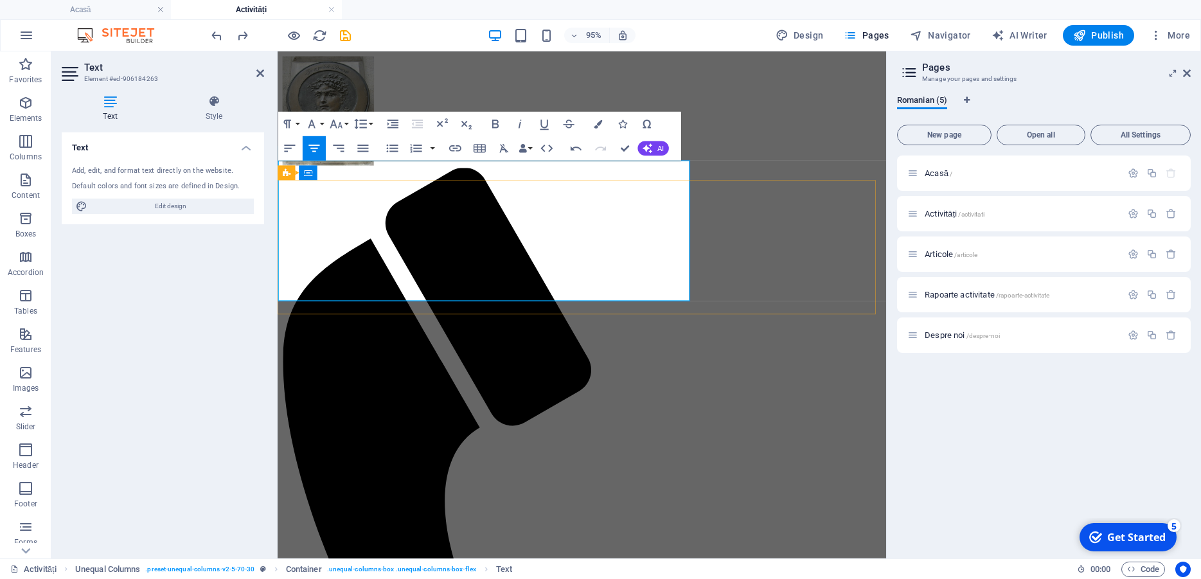
scroll to position [17, 0]
click at [324, 125] on button "Font Family" at bounding box center [314, 124] width 23 height 24
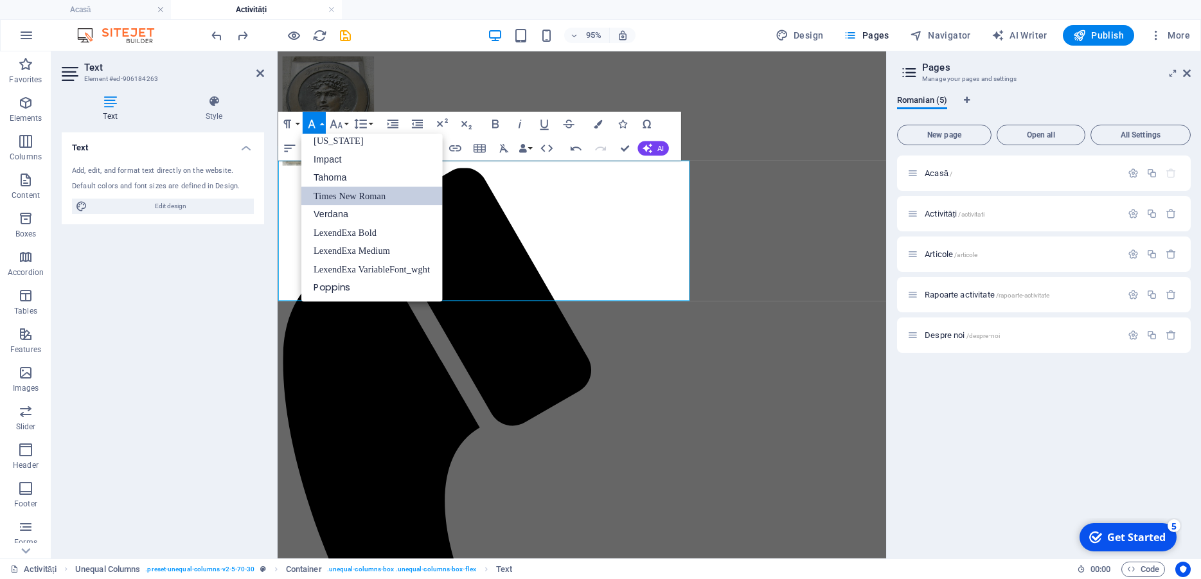
scroll to position [26, 0]
click at [324, 197] on link "Times New Roman" at bounding box center [371, 195] width 141 height 19
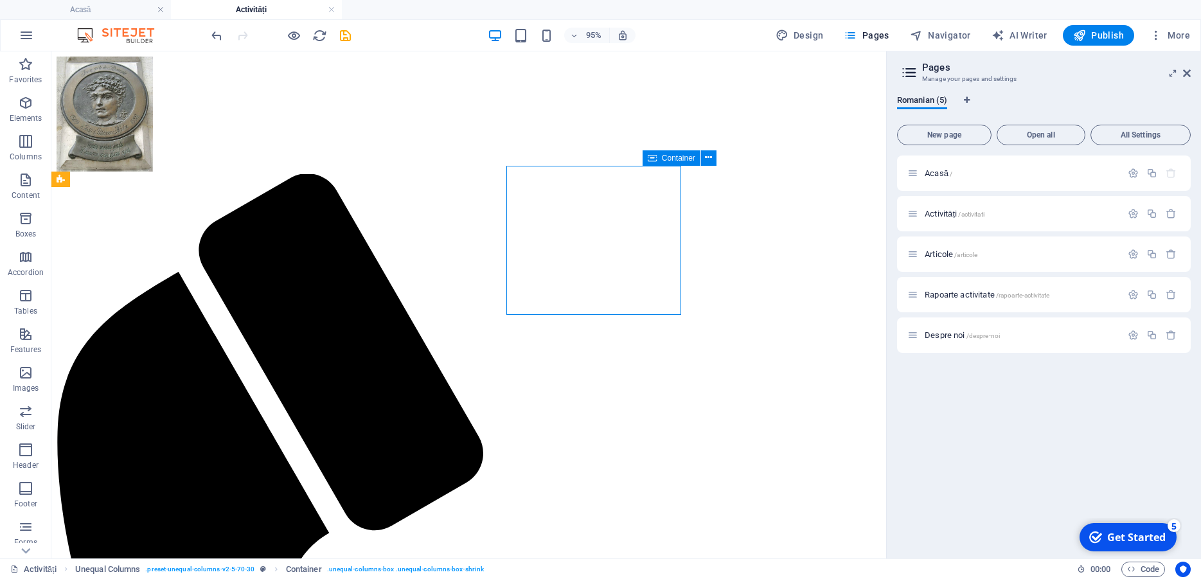
scroll to position [33, 0]
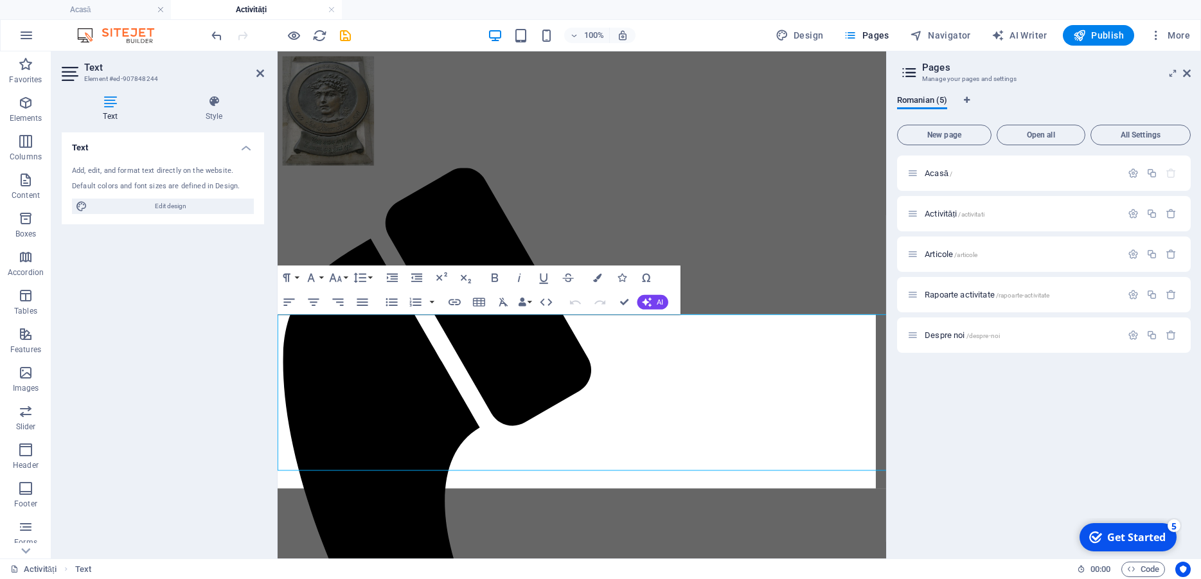
scroll to position [17, 0]
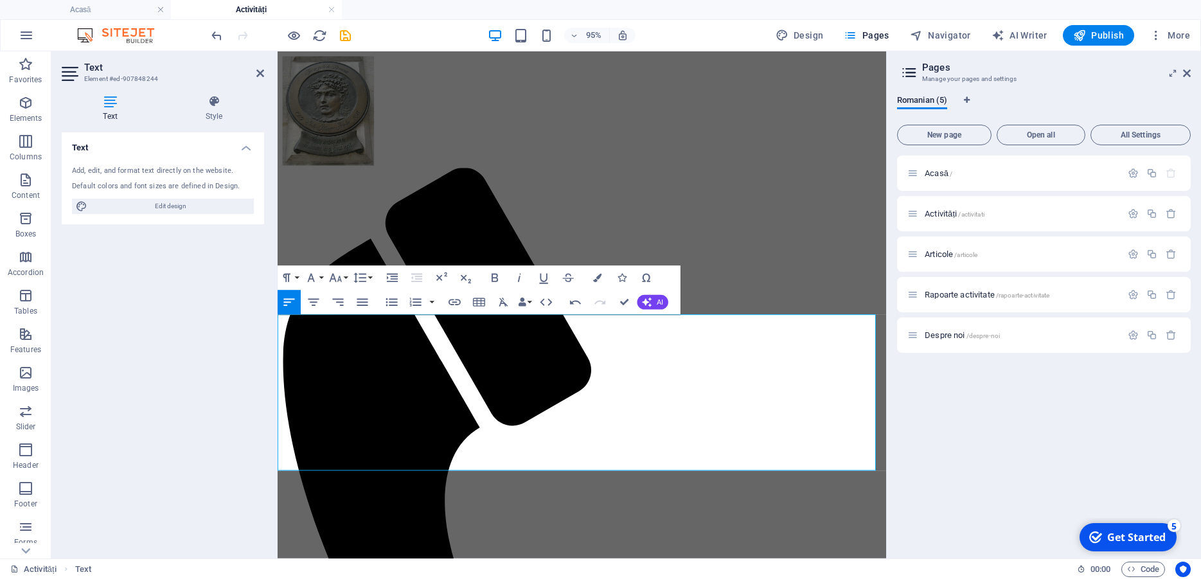
click at [926, 439] on div "Acasă / Activități /activitati Articole /articole Rapoarte activitate /rapoarte…" at bounding box center [1044, 351] width 294 height 393
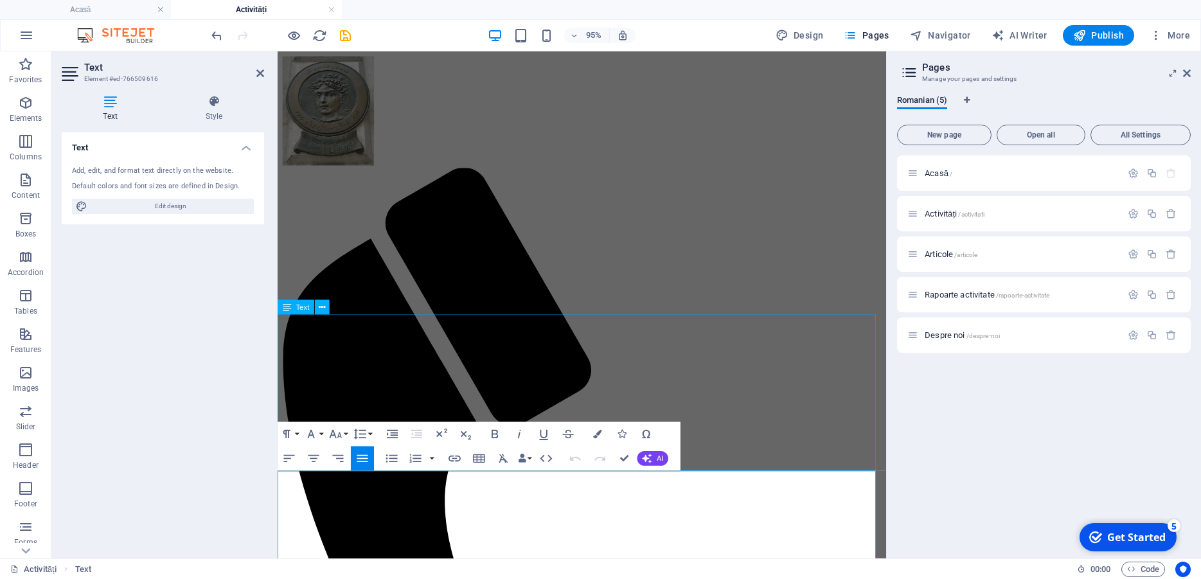
drag, startPoint x: 759, startPoint y: 425, endPoint x: 963, endPoint y: 404, distance: 205.4
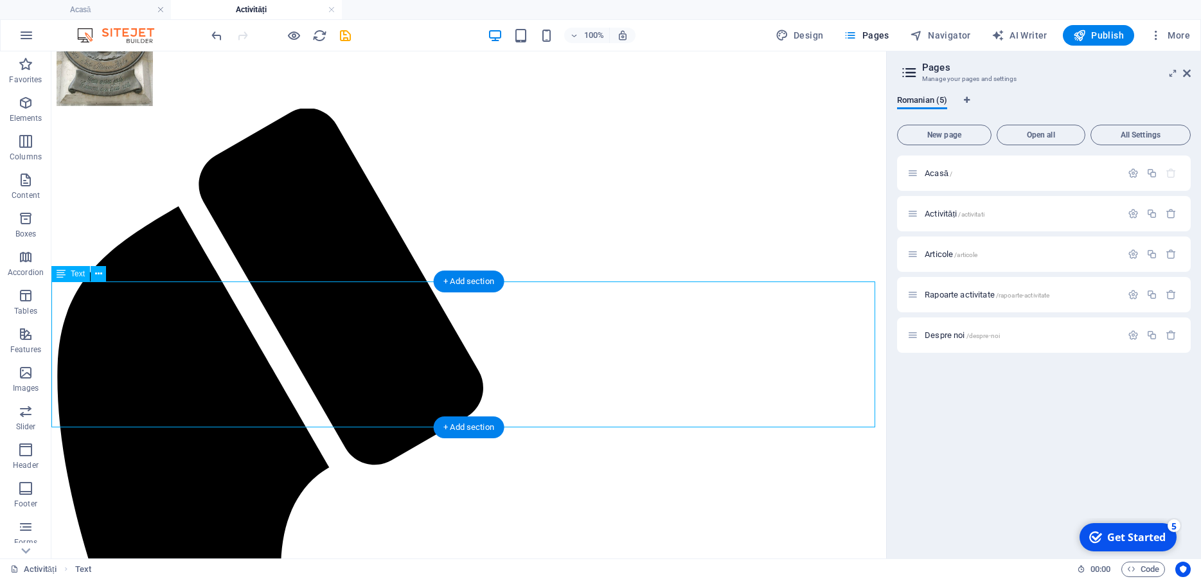
scroll to position [0, 0]
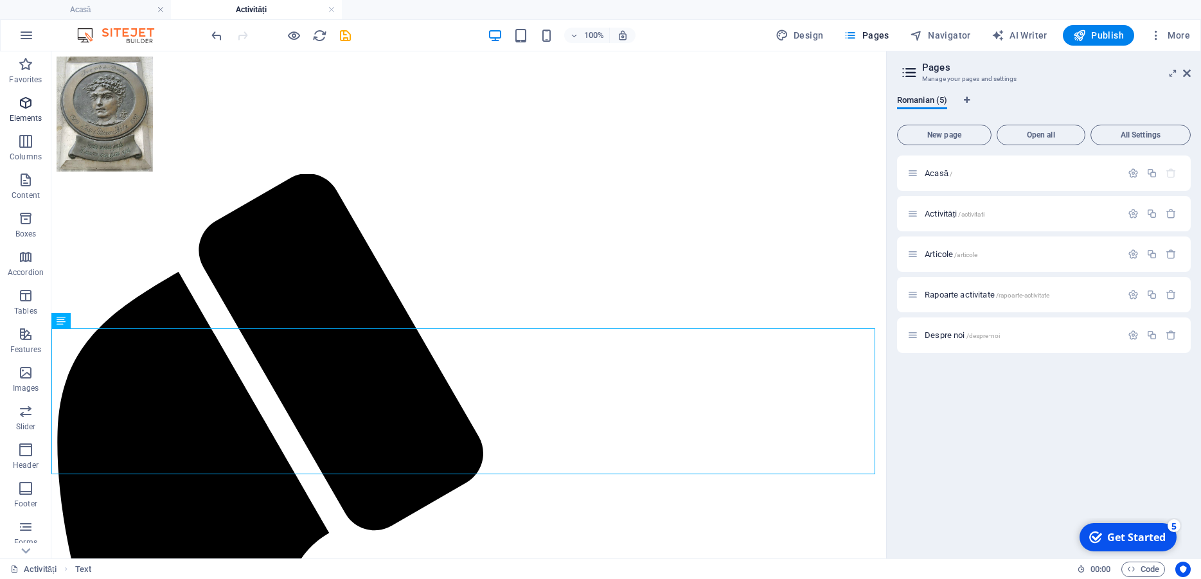
click at [25, 104] on icon "button" at bounding box center [25, 102] width 15 height 15
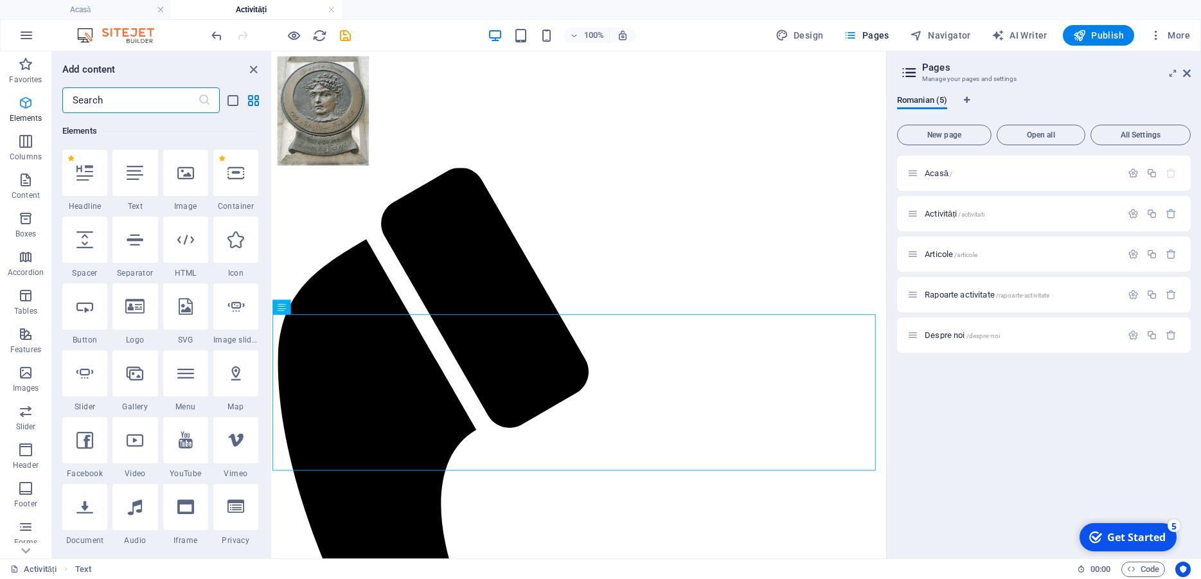
scroll to position [18, 0]
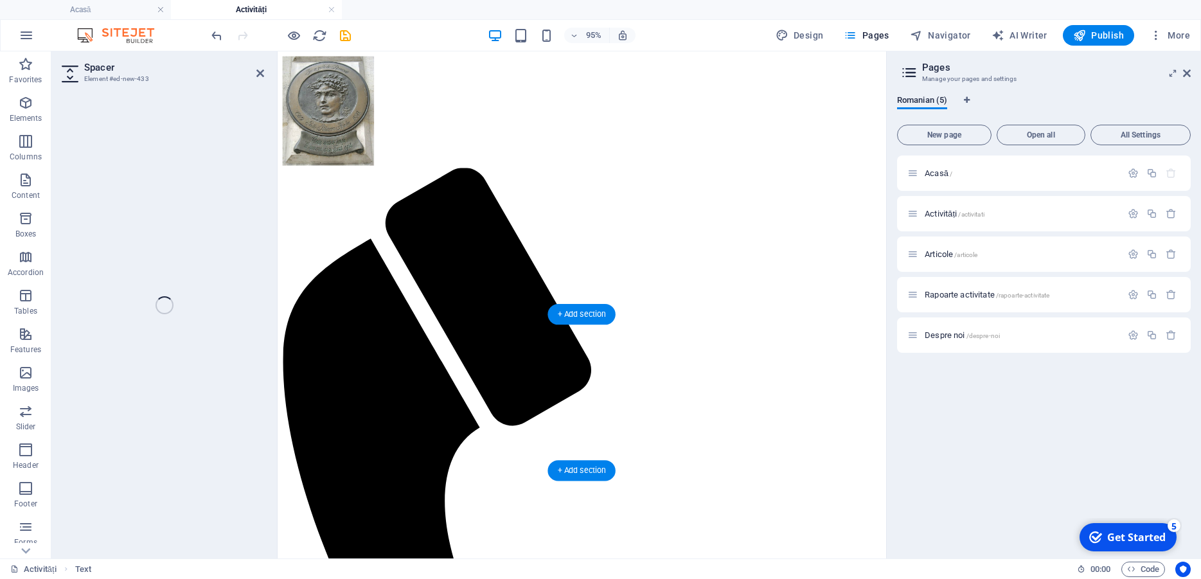
select select "px"
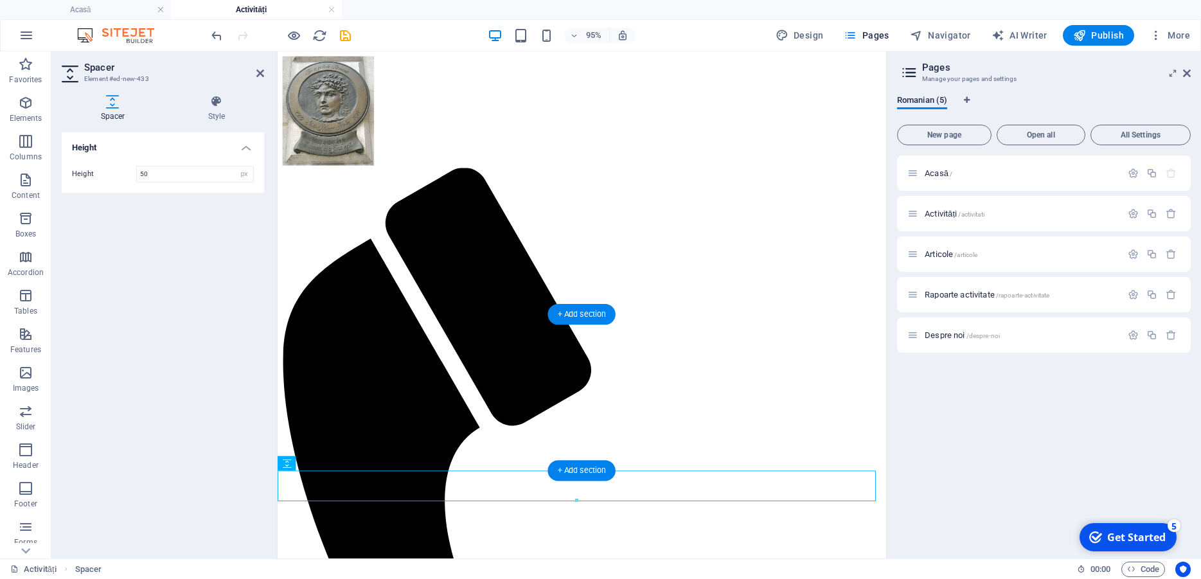
scroll to position [17, 0]
click at [214, 107] on icon at bounding box center [216, 101] width 95 height 13
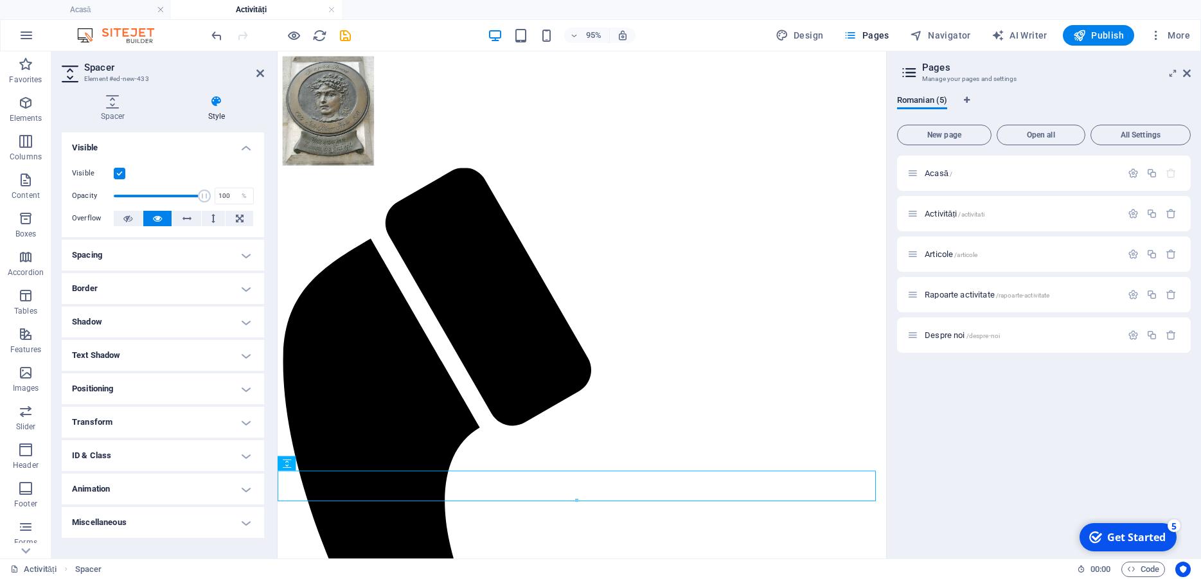
click at [242, 323] on h4 "Shadow" at bounding box center [163, 321] width 202 height 31
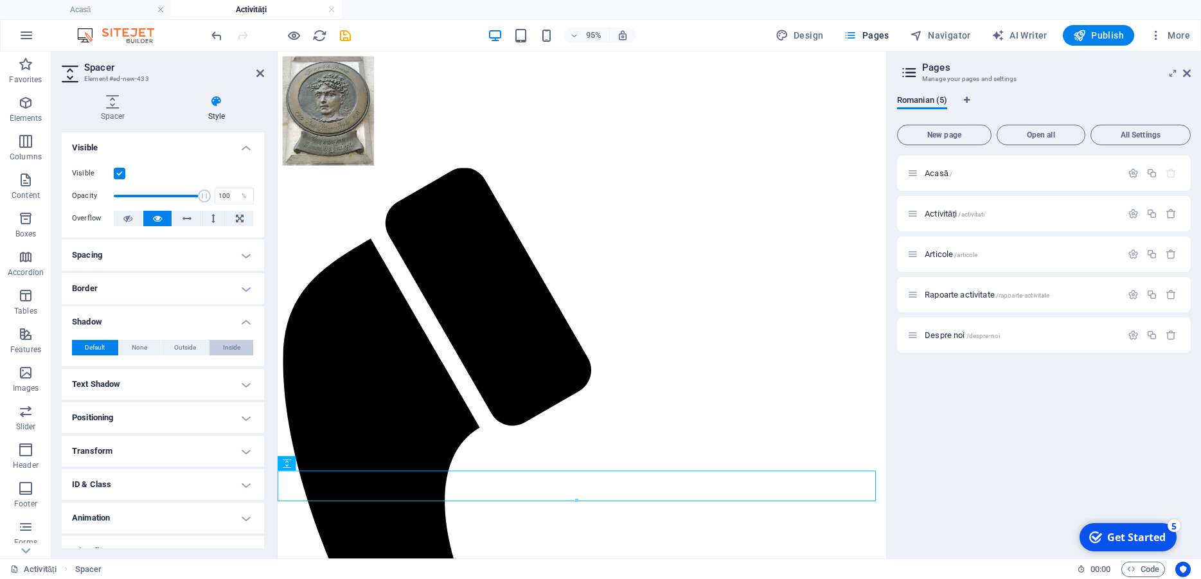
click at [223, 346] on span "Inside" at bounding box center [231, 347] width 17 height 15
type input "2"
click at [121, 368] on span at bounding box center [121, 369] width 10 height 10
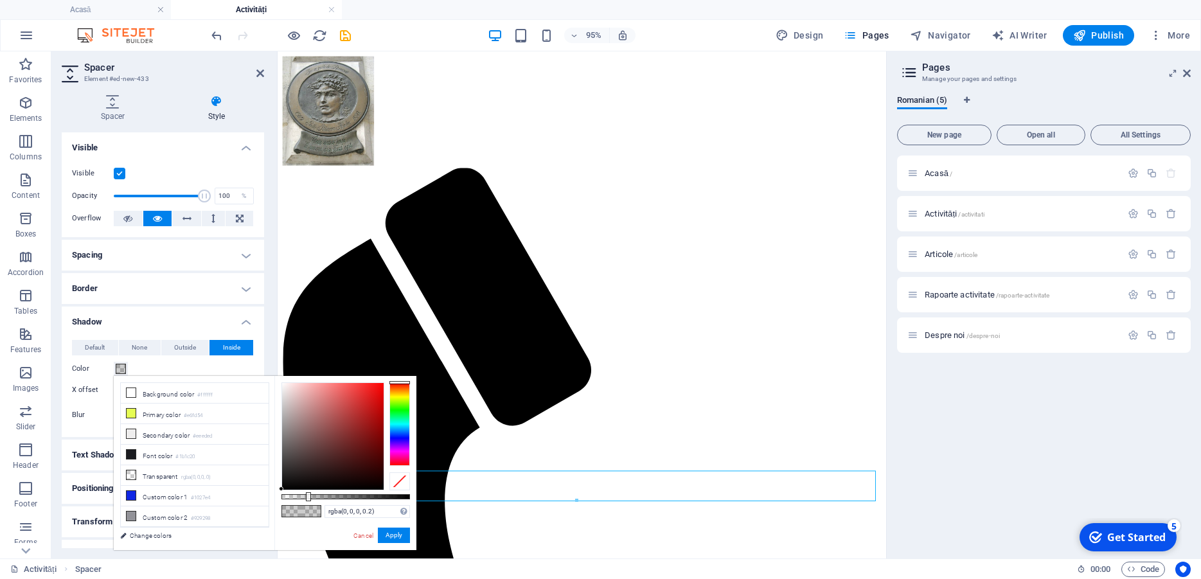
type input "rgba(214, 208, 208, 0.2)"
click at [285, 399] on div at bounding box center [333, 436] width 102 height 107
click at [389, 534] on button "Apply" at bounding box center [394, 535] width 32 height 15
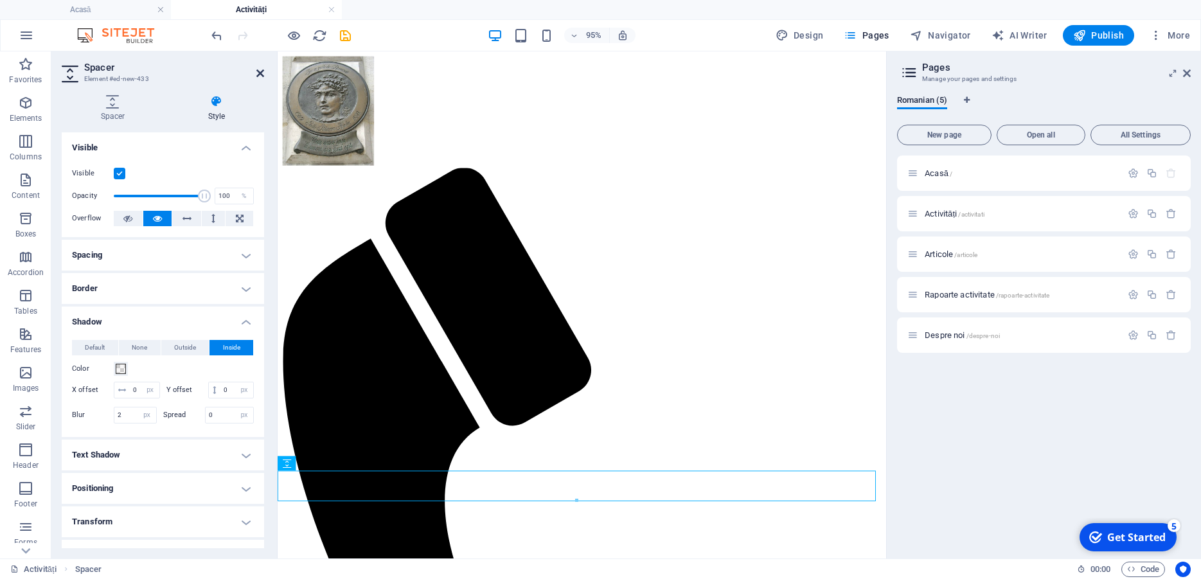
click at [259, 71] on icon at bounding box center [260, 73] width 8 height 10
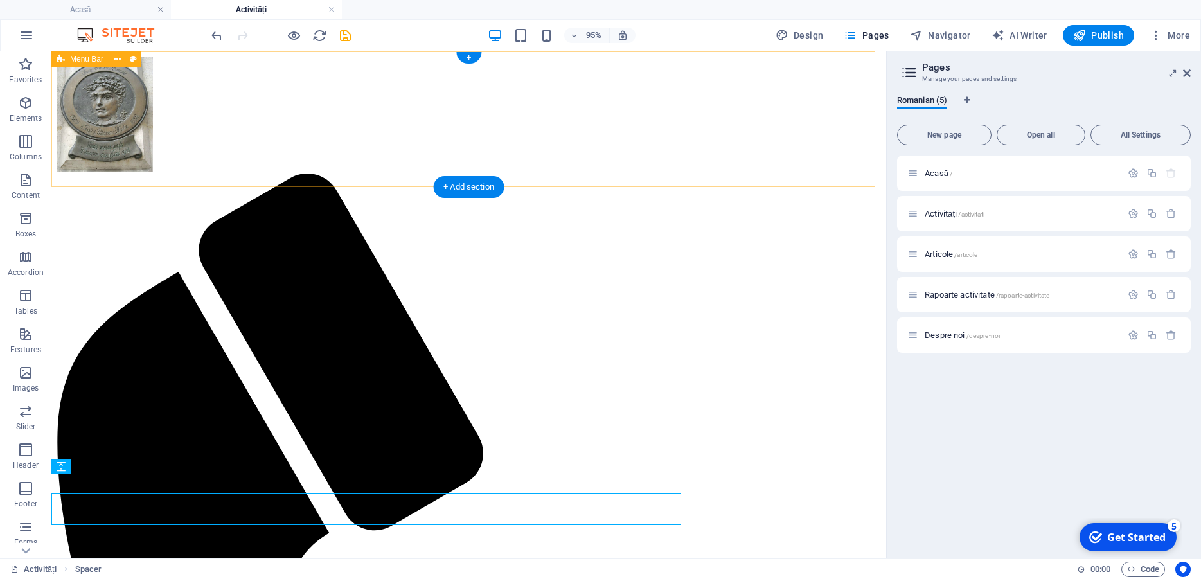
scroll to position [33, 0]
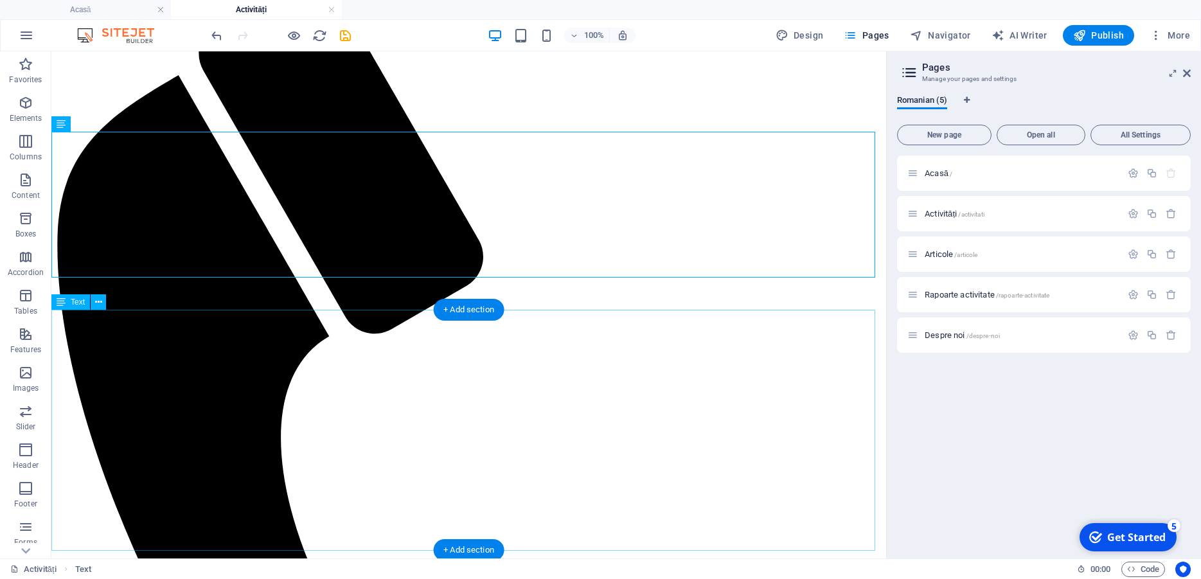
scroll to position [0, 0]
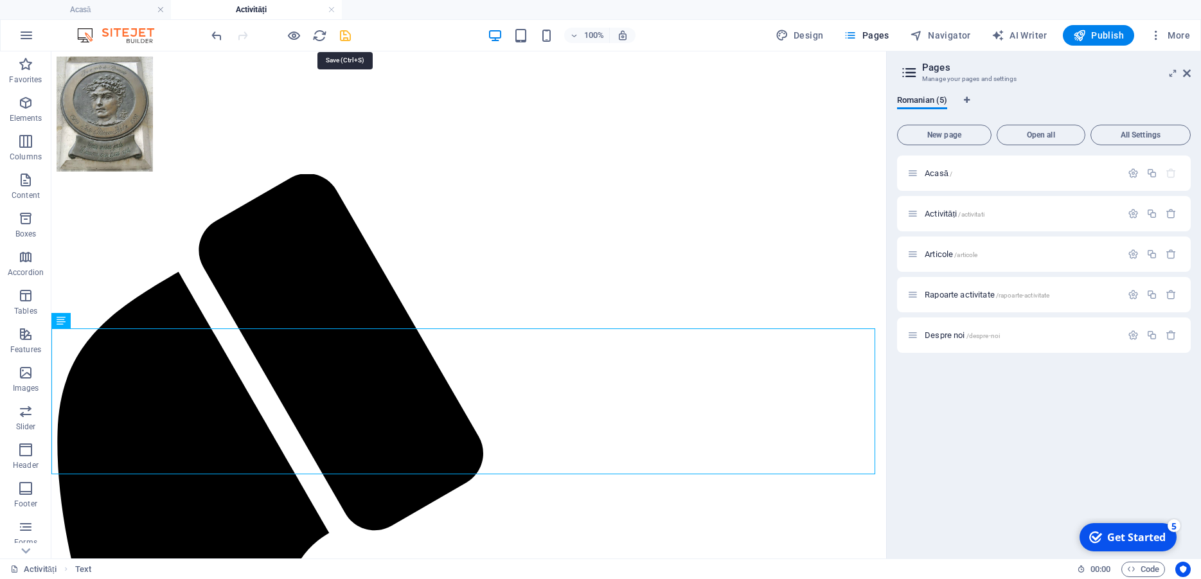
click at [341, 36] on icon "save" at bounding box center [345, 35] width 15 height 15
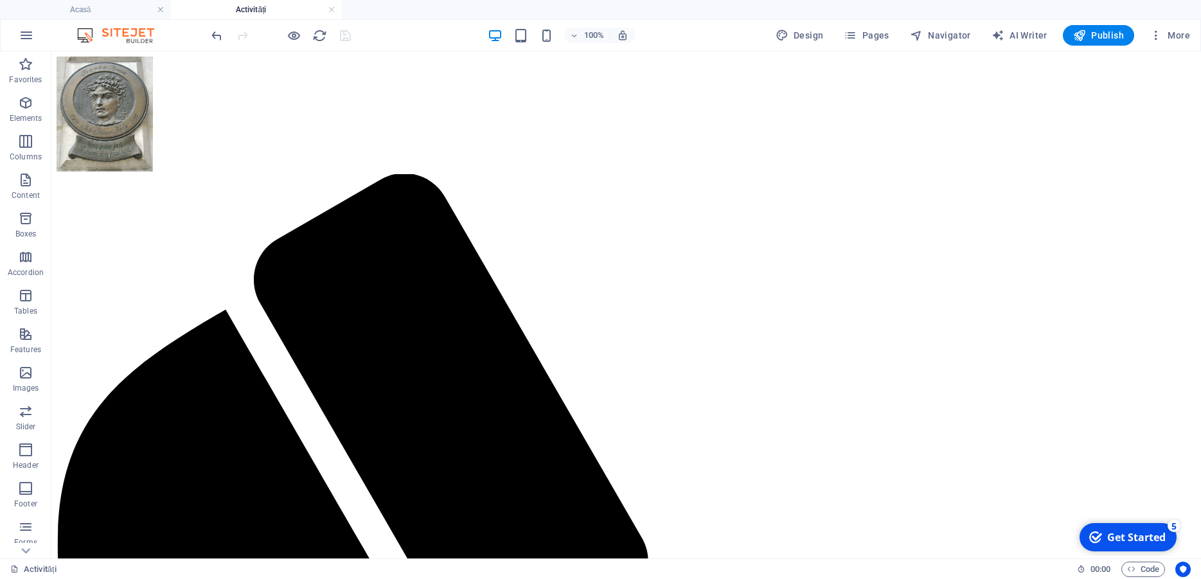
click at [448, 26] on div "100% Design Pages Navigator AI Writer Publish More" at bounding box center [702, 35] width 986 height 21
click at [1103, 31] on span "Publish" at bounding box center [1098, 35] width 51 height 13
